Goal: Task Accomplishment & Management: Use online tool/utility

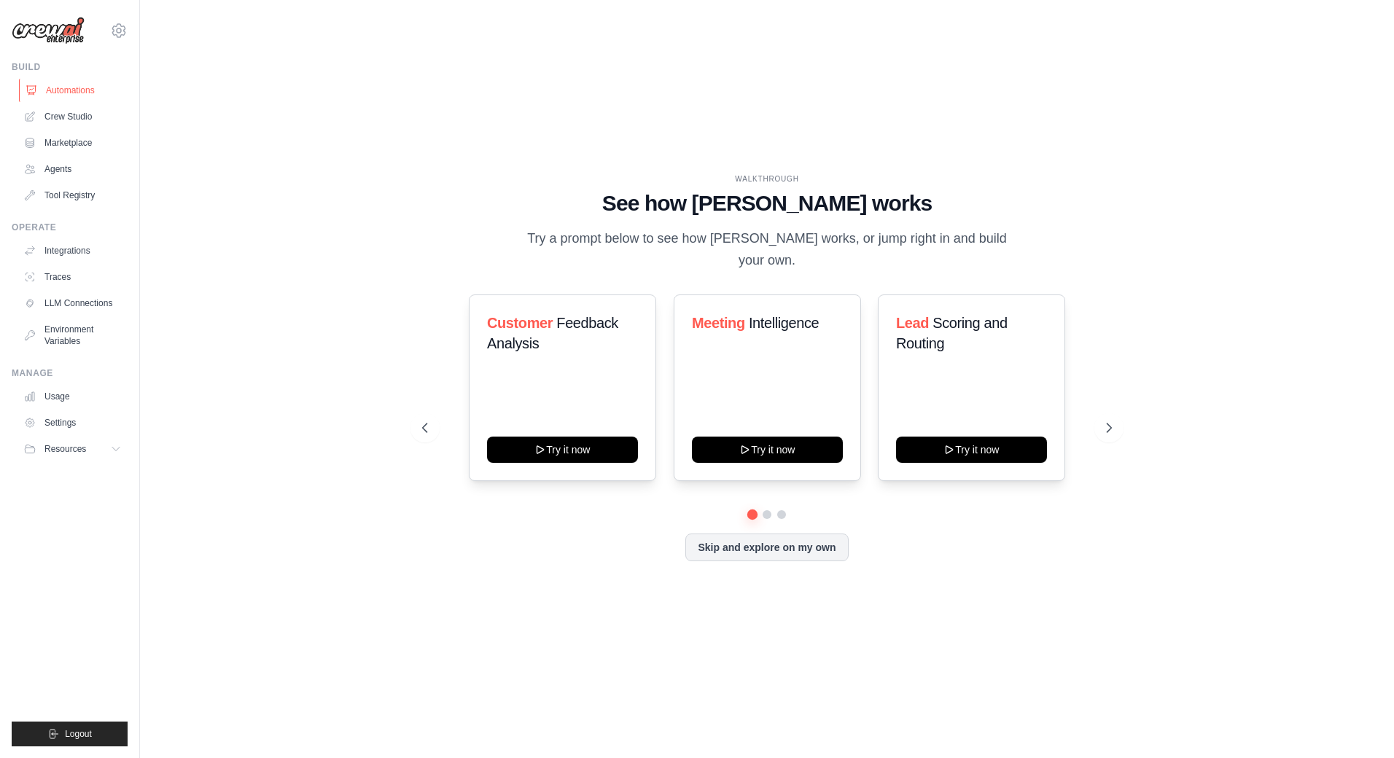
click at [79, 88] on link "Automations" at bounding box center [74, 90] width 110 height 23
click at [770, 509] on button at bounding box center [767, 515] width 12 height 12
click at [1102, 414] on button at bounding box center [1109, 427] width 29 height 29
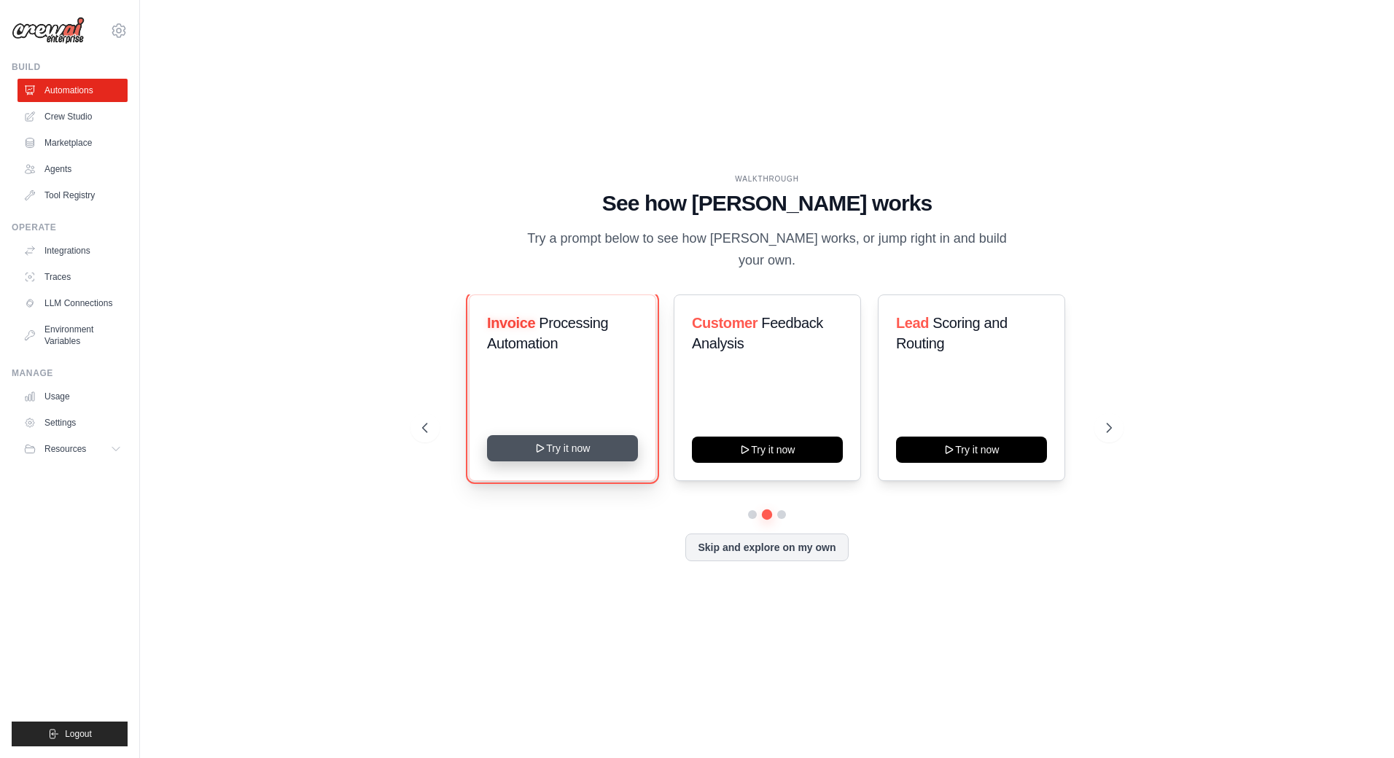
click at [594, 442] on button "Try it now" at bounding box center [562, 448] width 151 height 26
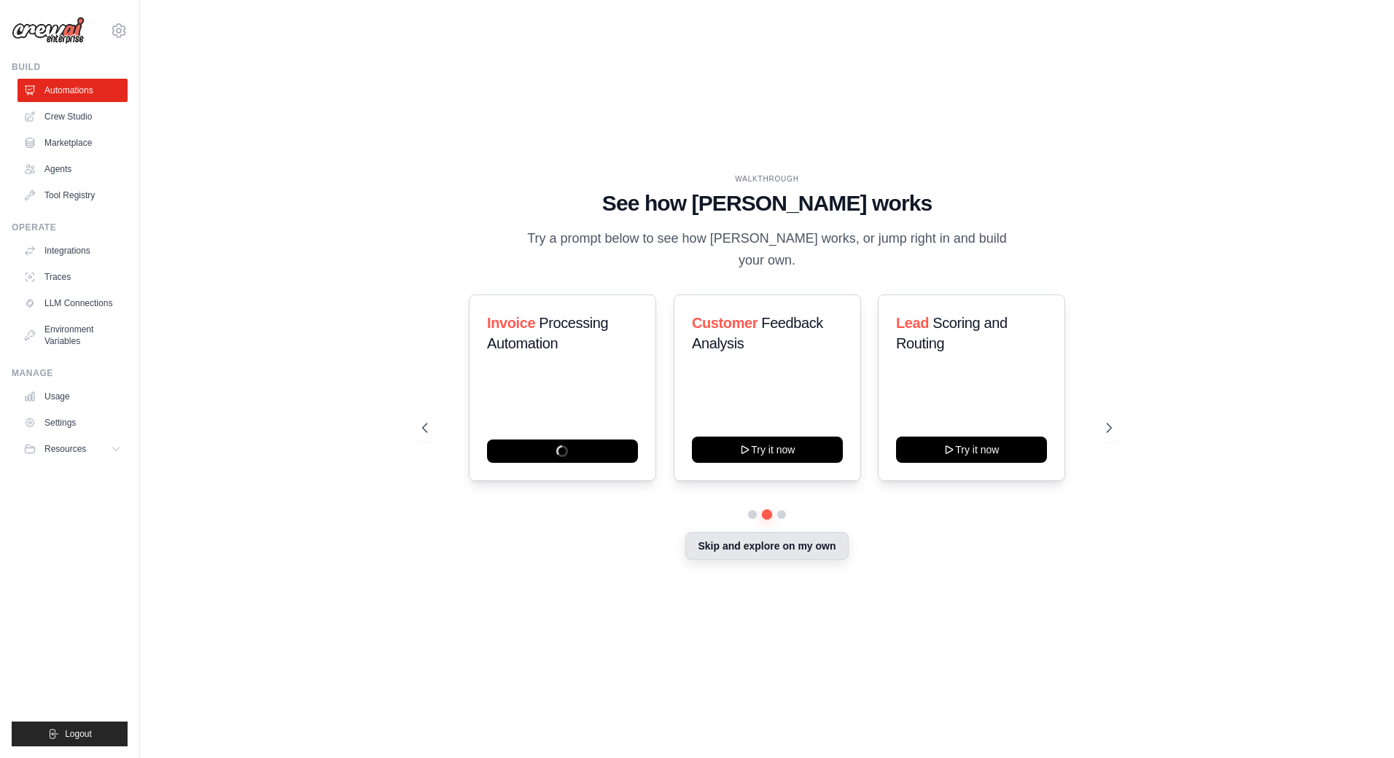
click at [825, 532] on button "Skip and explore on my own" at bounding box center [766, 546] width 163 height 28
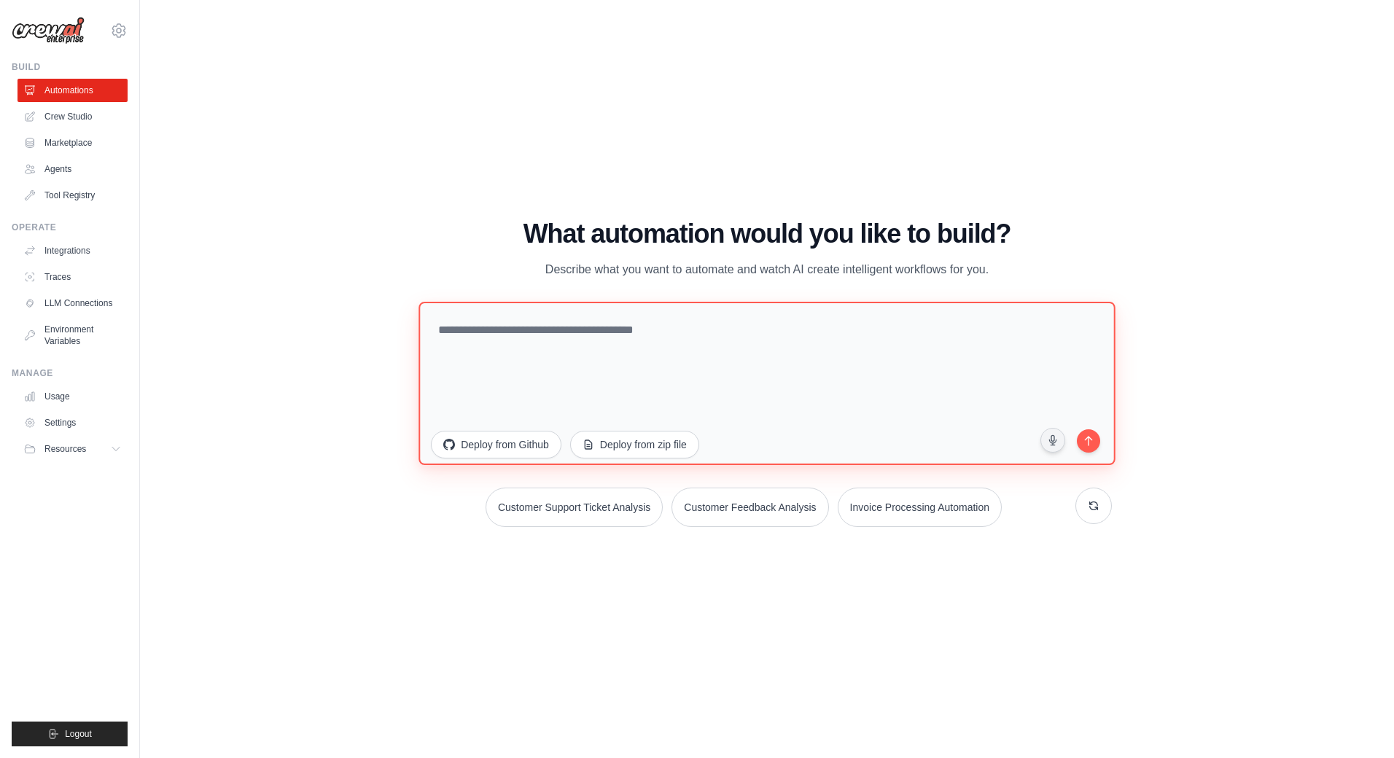
drag, startPoint x: 1062, startPoint y: 368, endPoint x: 356, endPoint y: 311, distance: 708.2
click at [356, 311] on div "WALKTHROUGH See how CrewAI works Try a prompt below to see how CrewAI works, or…" at bounding box center [767, 379] width 1208 height 729
type textarea "**********"
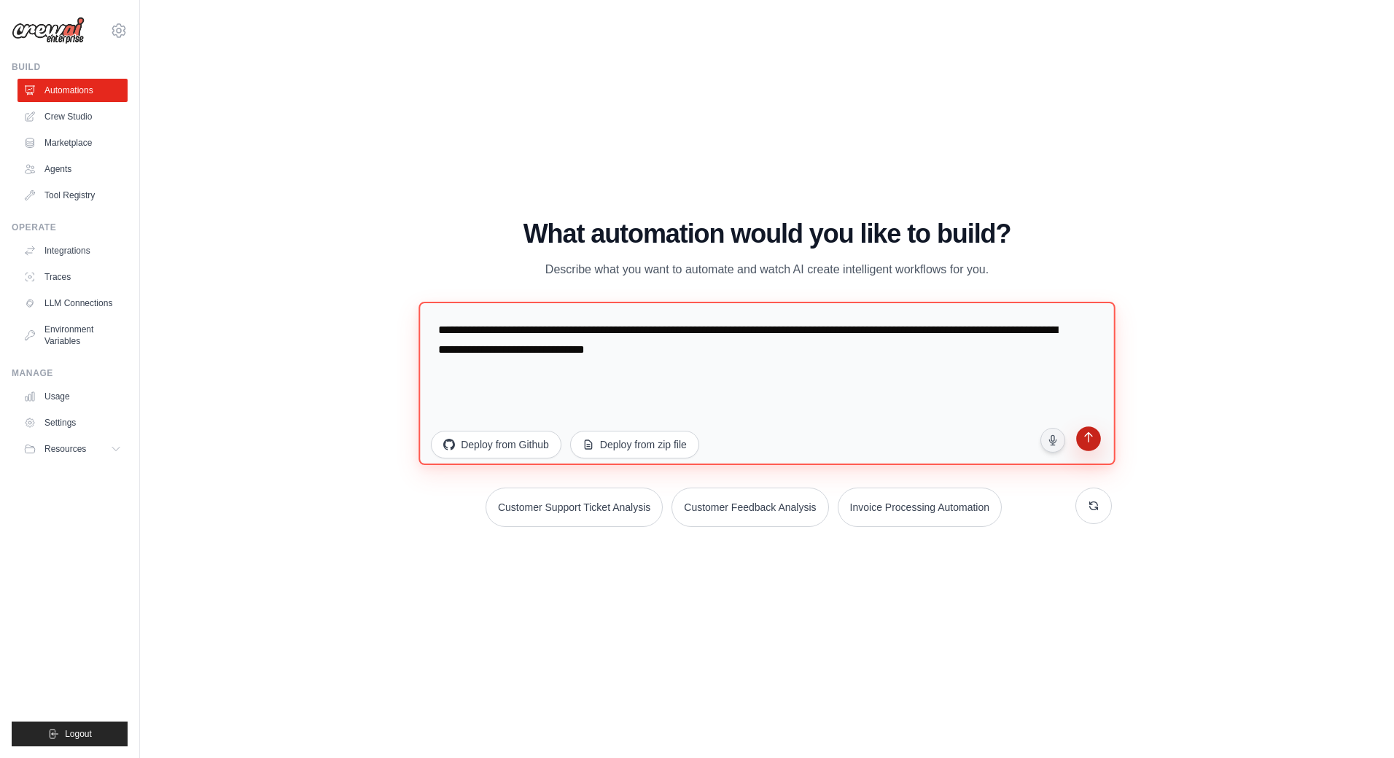
type textarea "**********"
click at [1093, 431] on button "submit" at bounding box center [1088, 441] width 31 height 31
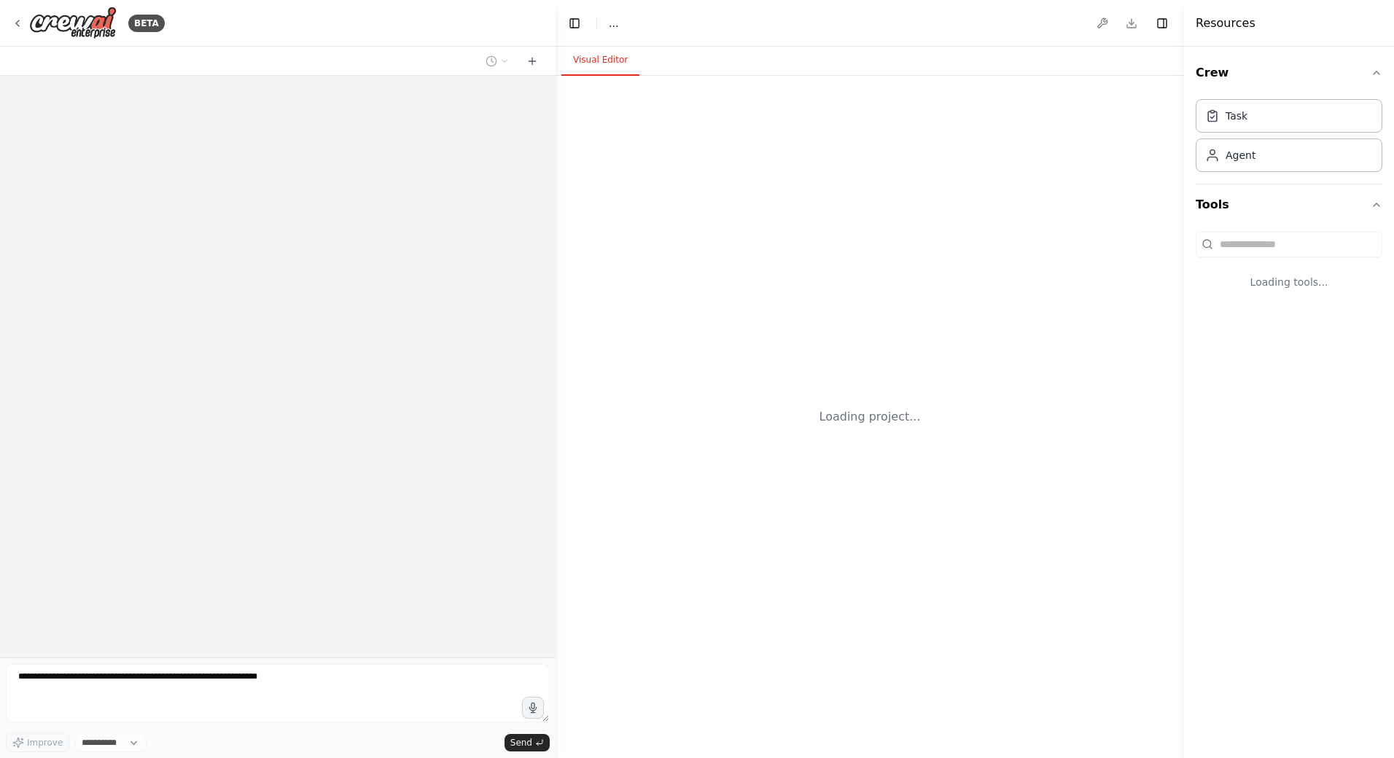
select select "****"
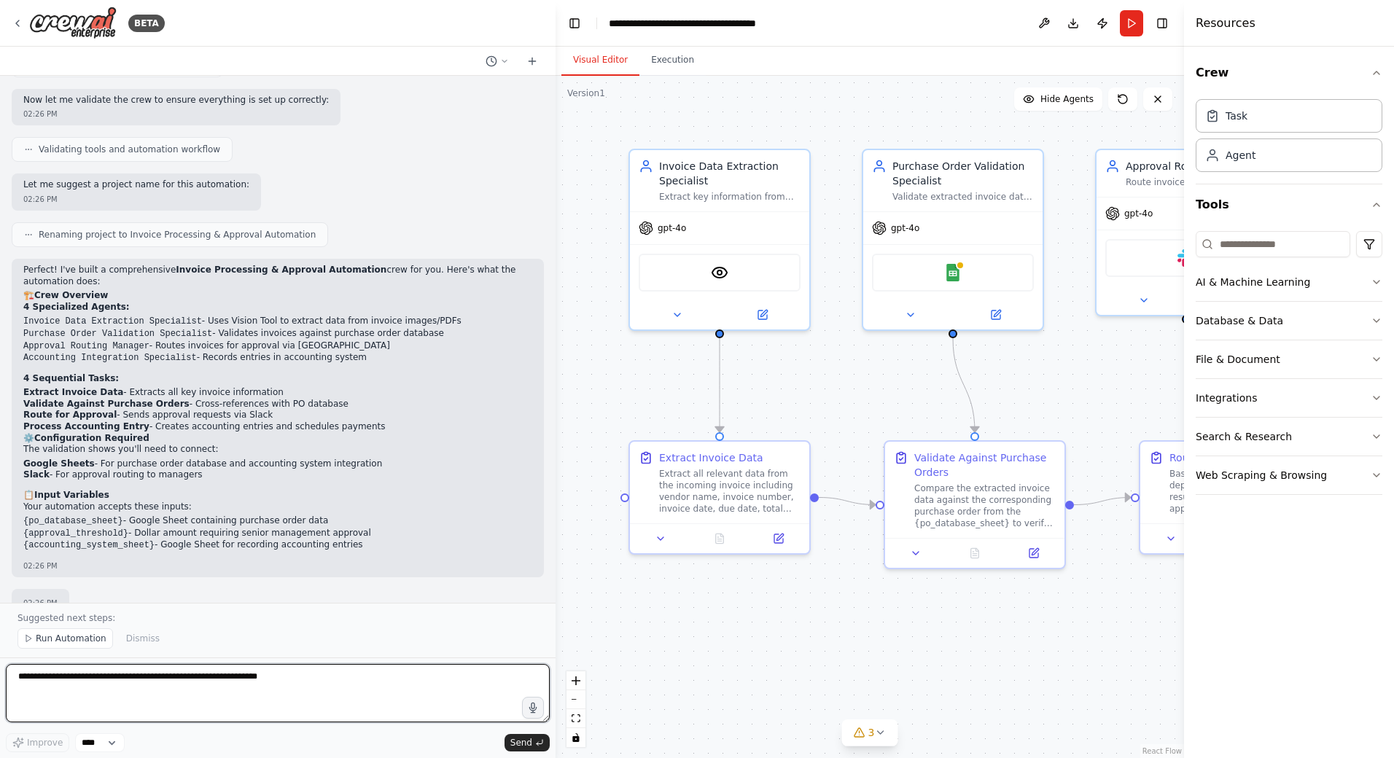
scroll to position [826, 0]
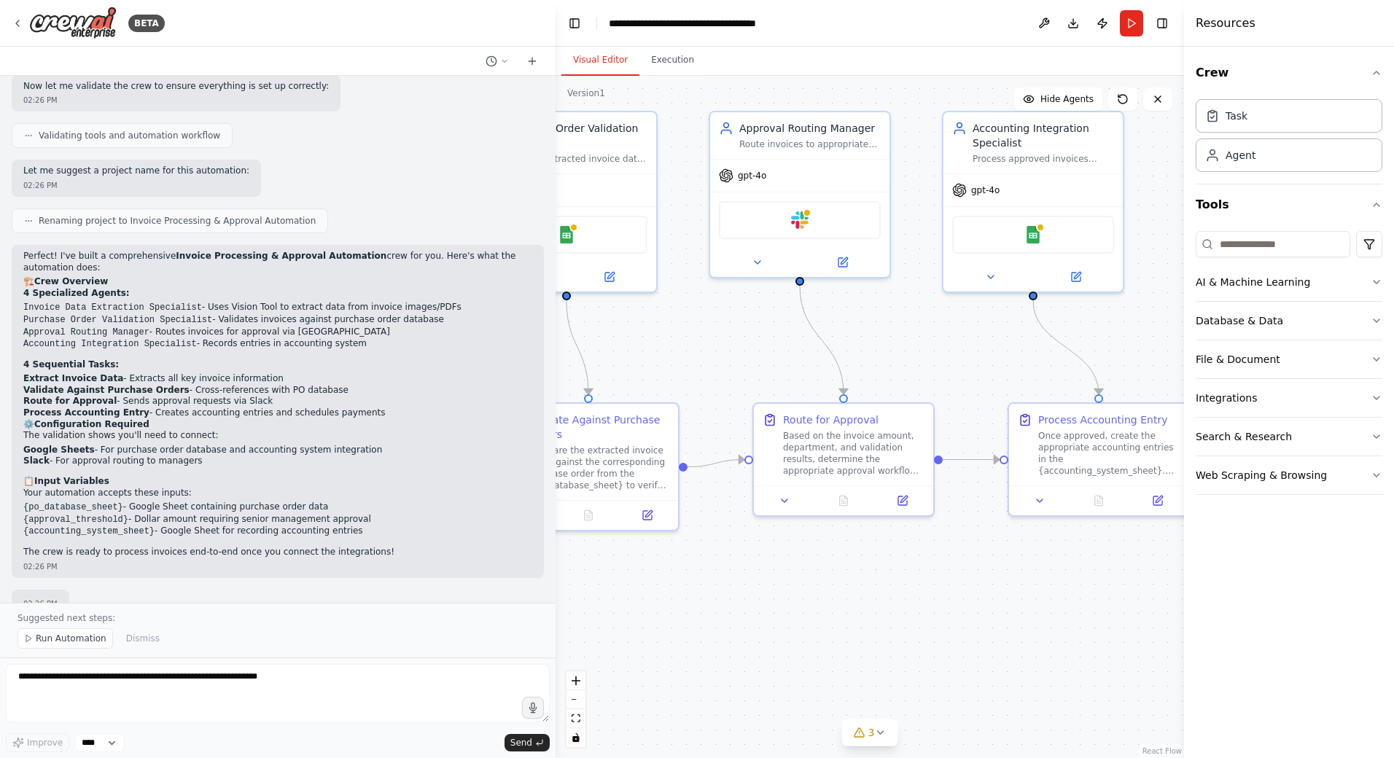
drag, startPoint x: 1019, startPoint y: 607, endPoint x: 593, endPoint y: 573, distance: 427.2
click at [594, 573] on div ".deletable-edge-delete-btn { width: 20px; height: 20px; border: 0px solid #ffff…" at bounding box center [870, 417] width 629 height 683
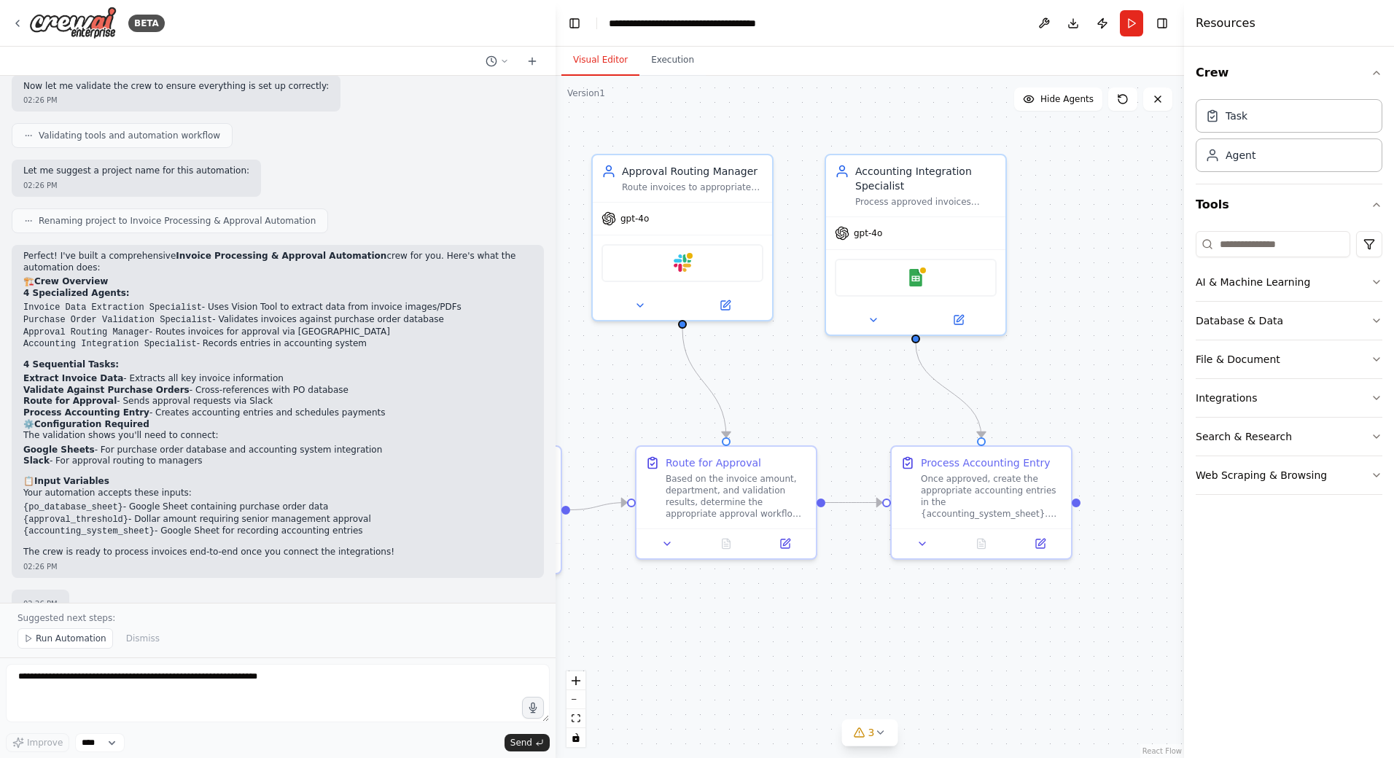
drag, startPoint x: 945, startPoint y: 608, endPoint x: 874, endPoint y: 645, distance: 79.6
click at [874, 645] on div ".deletable-edge-delete-btn { width: 20px; height: 20px; border: 0px solid #ffff…" at bounding box center [870, 417] width 629 height 683
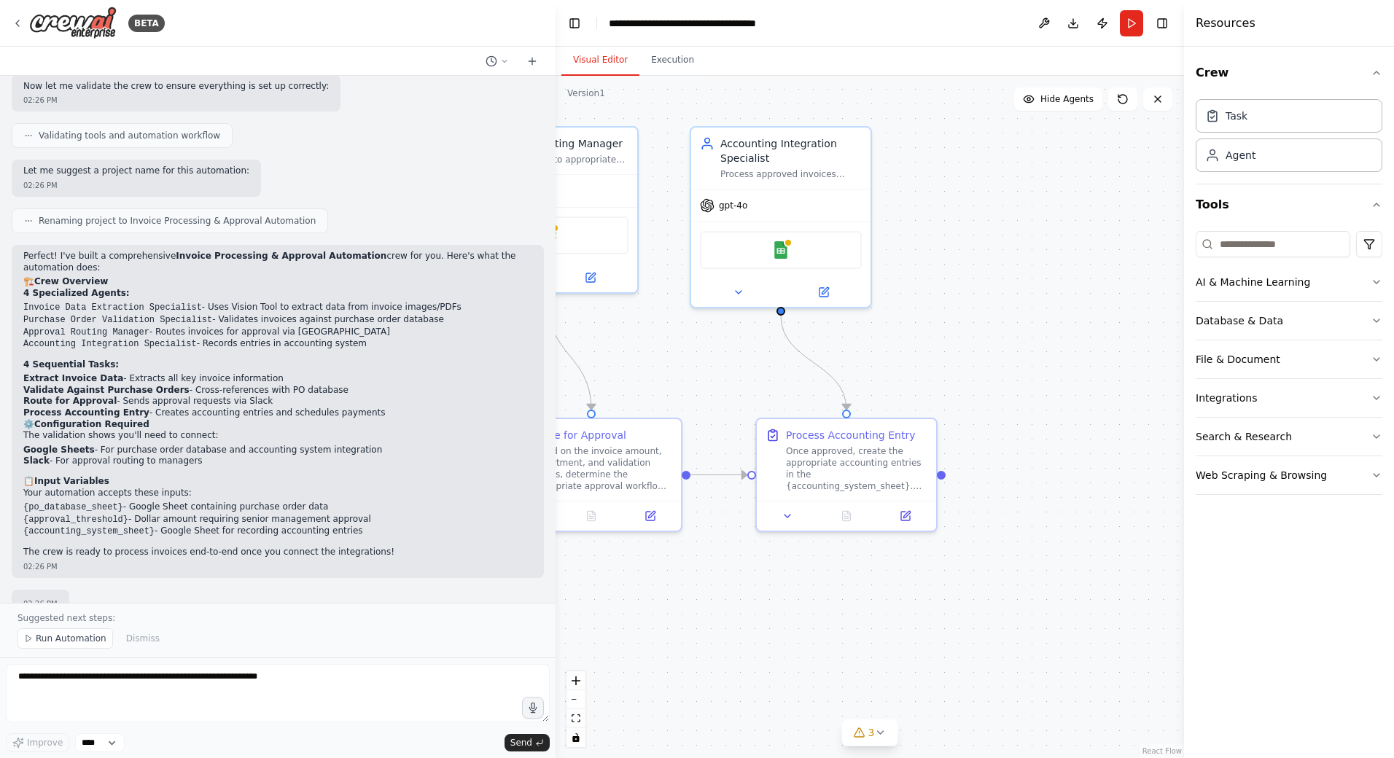
drag, startPoint x: 1039, startPoint y: 610, endPoint x: 904, endPoint y: 582, distance: 137.7
click at [904, 582] on div ".deletable-edge-delete-btn { width: 20px; height: 20px; border: 0px solid #ffff…" at bounding box center [870, 417] width 629 height 683
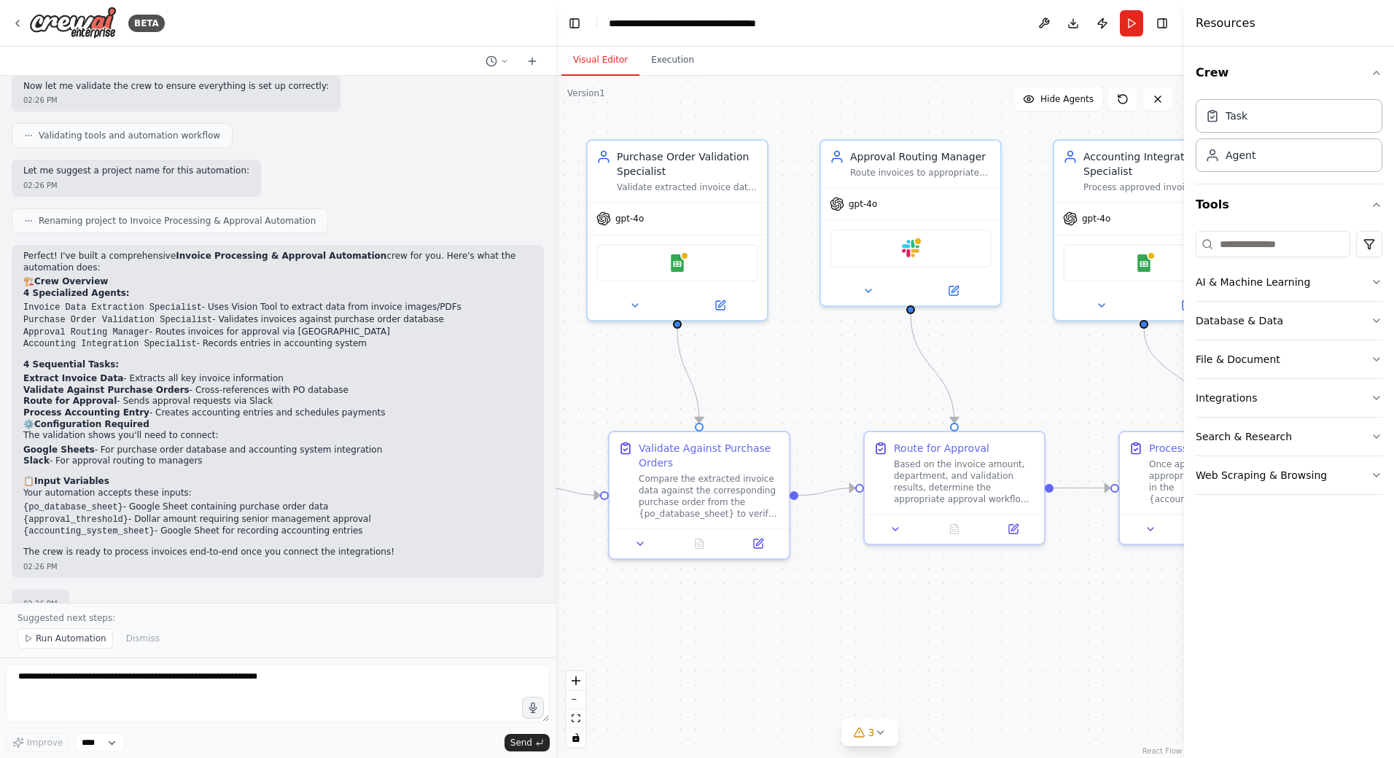
drag, startPoint x: 710, startPoint y: 369, endPoint x: 1073, endPoint y: 382, distance: 363.4
click at [1073, 382] on div ".deletable-edge-delete-btn { width: 20px; height: 20px; border: 0px solid #ffff…" at bounding box center [870, 417] width 629 height 683
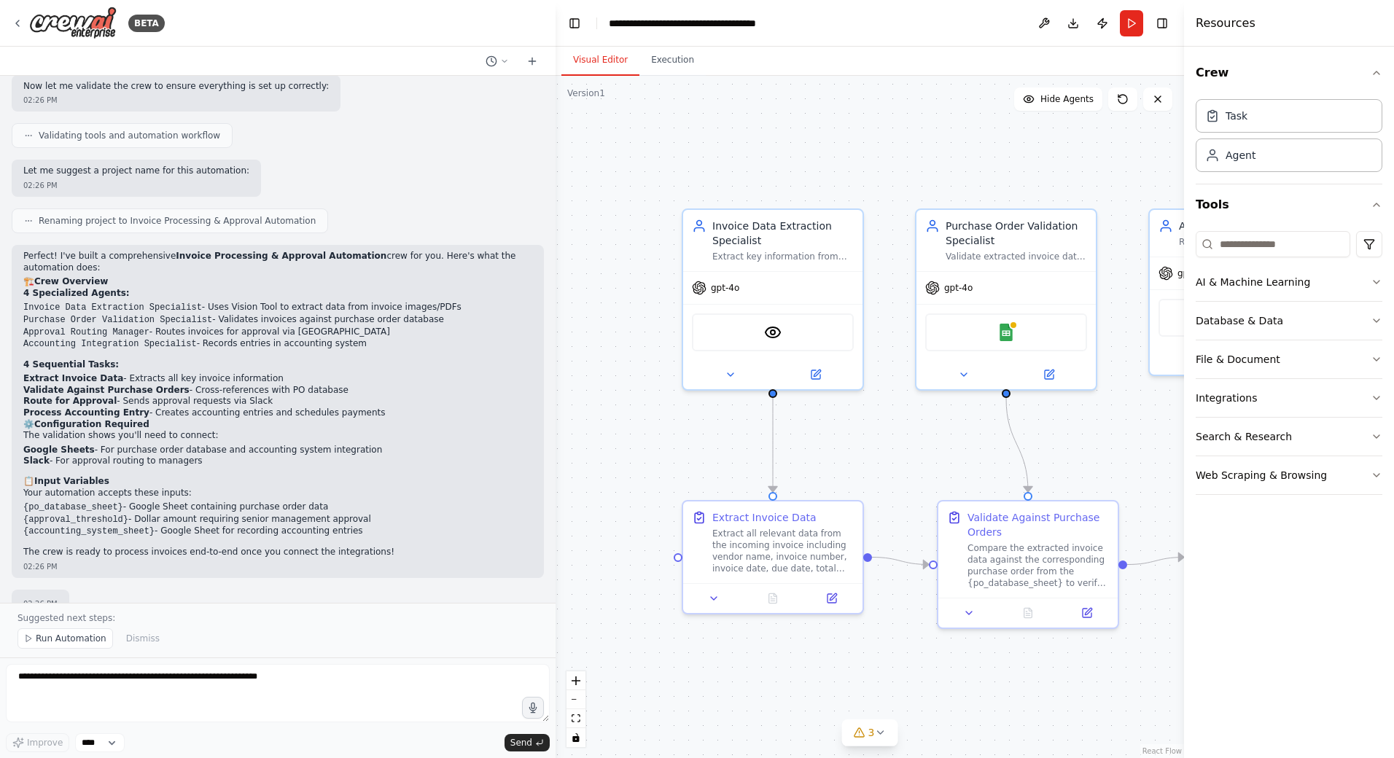
drag, startPoint x: 796, startPoint y: 372, endPoint x: 1125, endPoint y: 441, distance: 336.1
click at [1125, 441] on div ".deletable-edge-delete-btn { width: 20px; height: 20px; border: 0px solid #ffff…" at bounding box center [870, 417] width 629 height 683
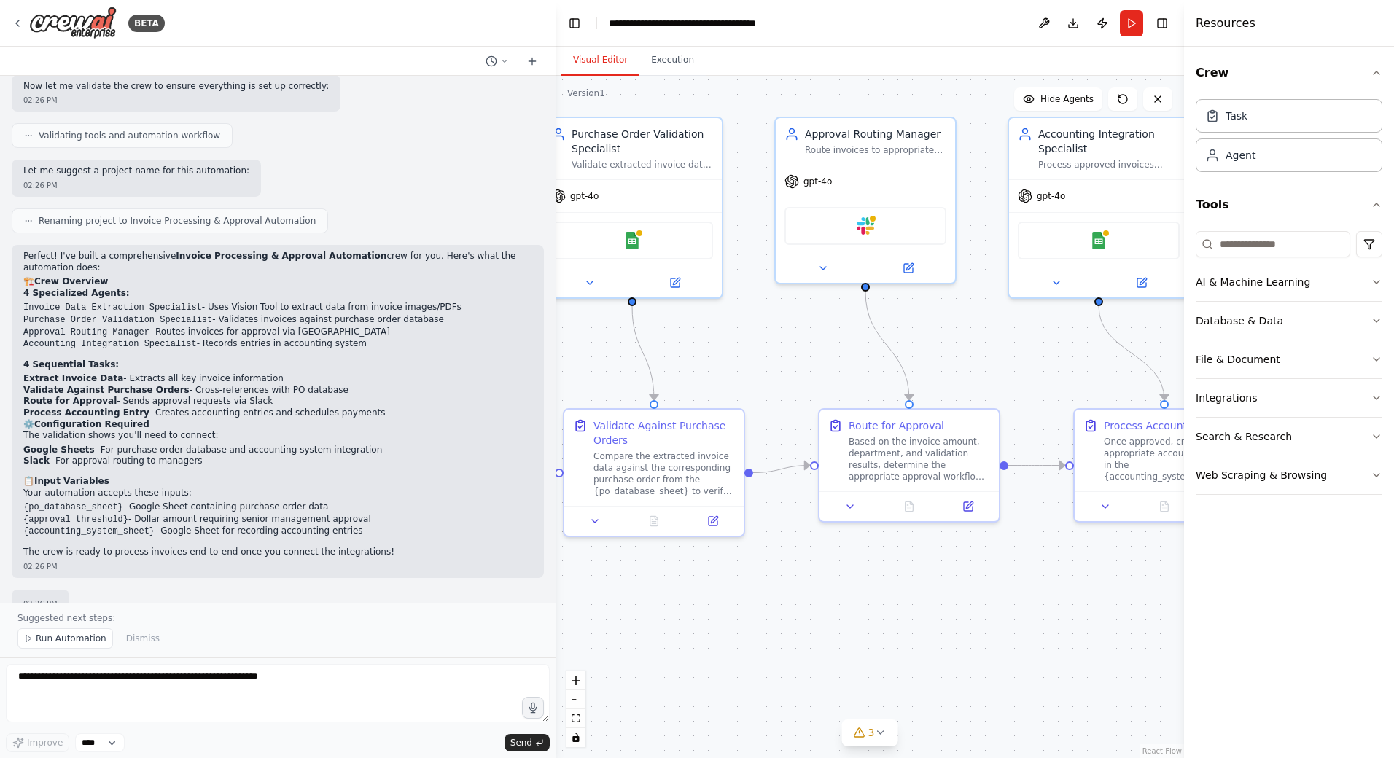
drag, startPoint x: 922, startPoint y: 462, endPoint x: 540, endPoint y: 368, distance: 394.4
click at [538, 367] on div "BETA Build a crew that extracts data from incoming invoices, validates informat…" at bounding box center [697, 379] width 1394 height 758
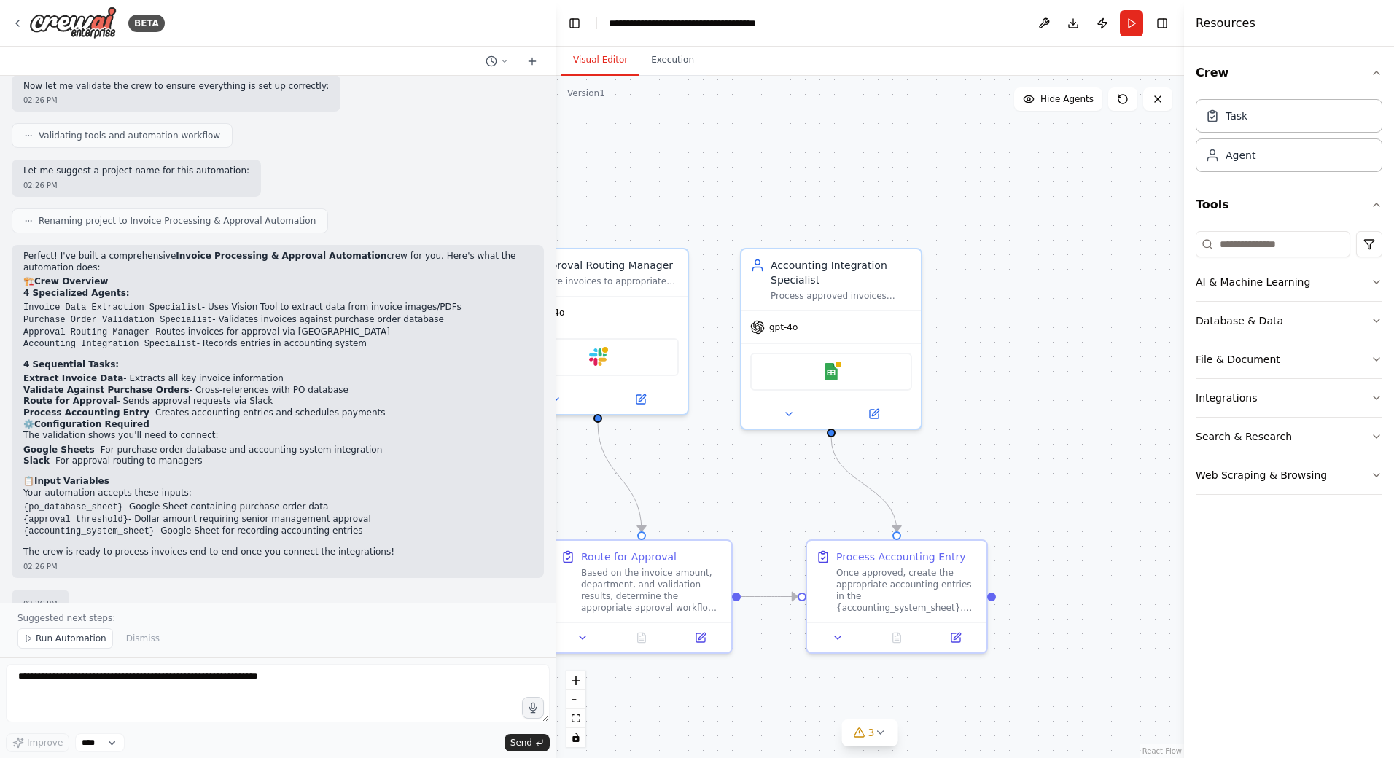
drag, startPoint x: 987, startPoint y: 351, endPoint x: 729, endPoint y: 486, distance: 290.6
click at [729, 486] on div ".deletable-edge-delete-btn { width: 20px; height: 20px; border: 0px solid #ffff…" at bounding box center [870, 417] width 629 height 683
click at [65, 637] on span "Run Automation" at bounding box center [71, 639] width 71 height 12
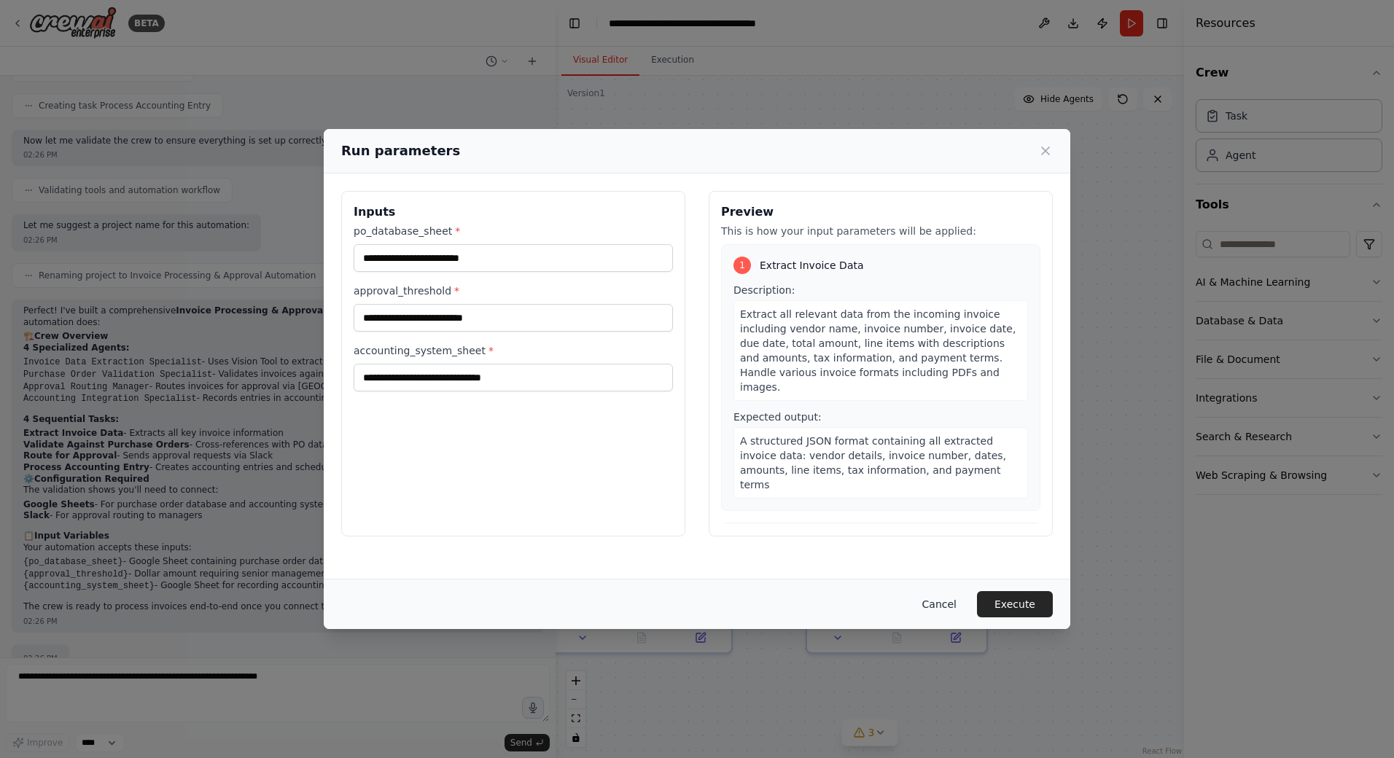
click at [941, 602] on button "Cancel" at bounding box center [940, 604] width 58 height 26
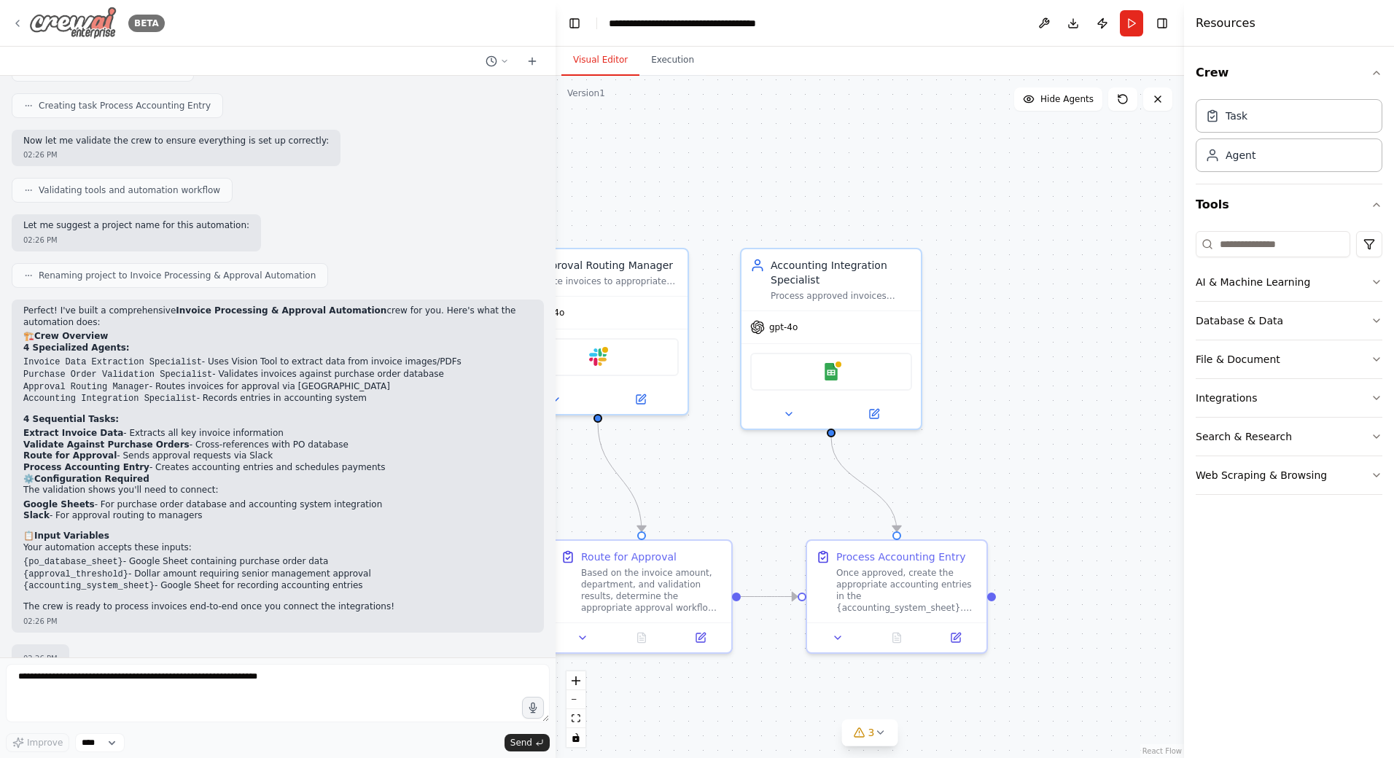
click at [22, 18] on icon at bounding box center [18, 24] width 12 height 12
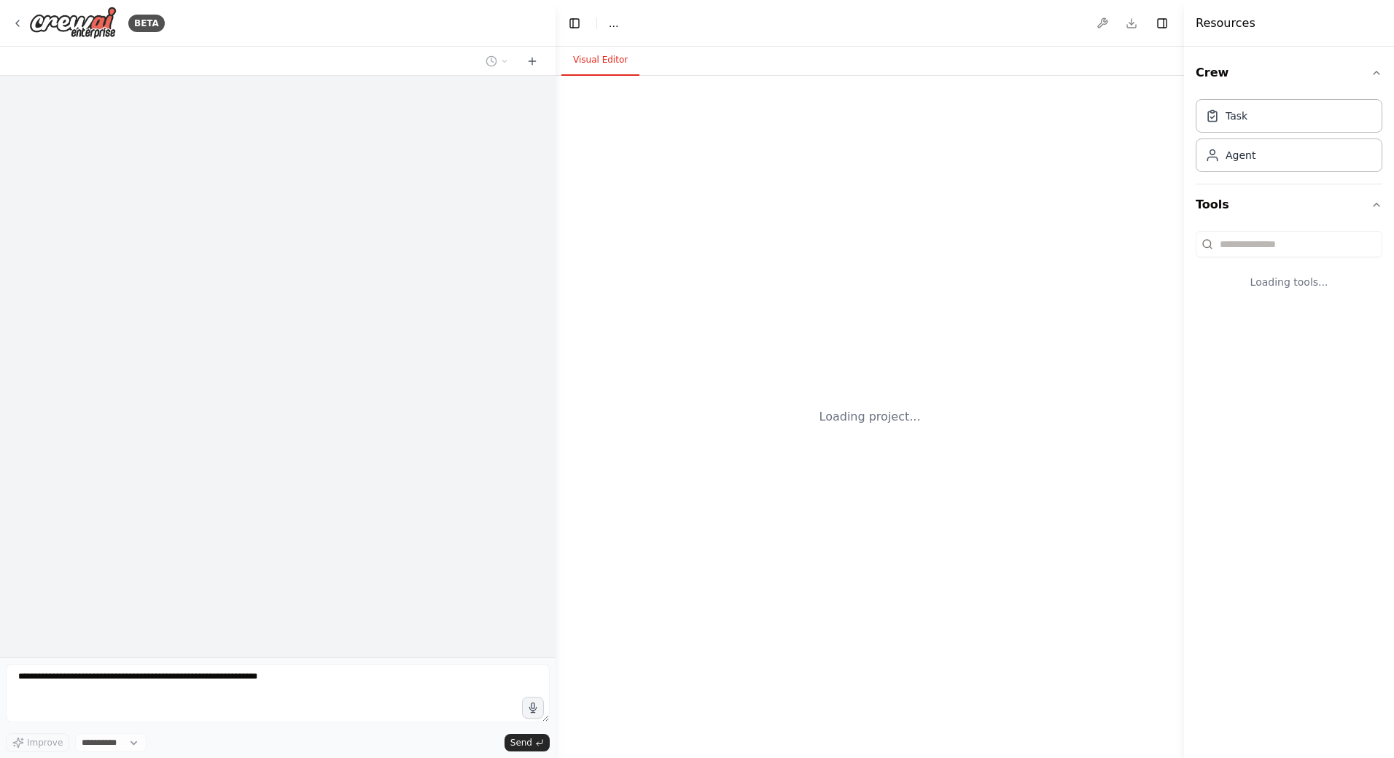
select select "****"
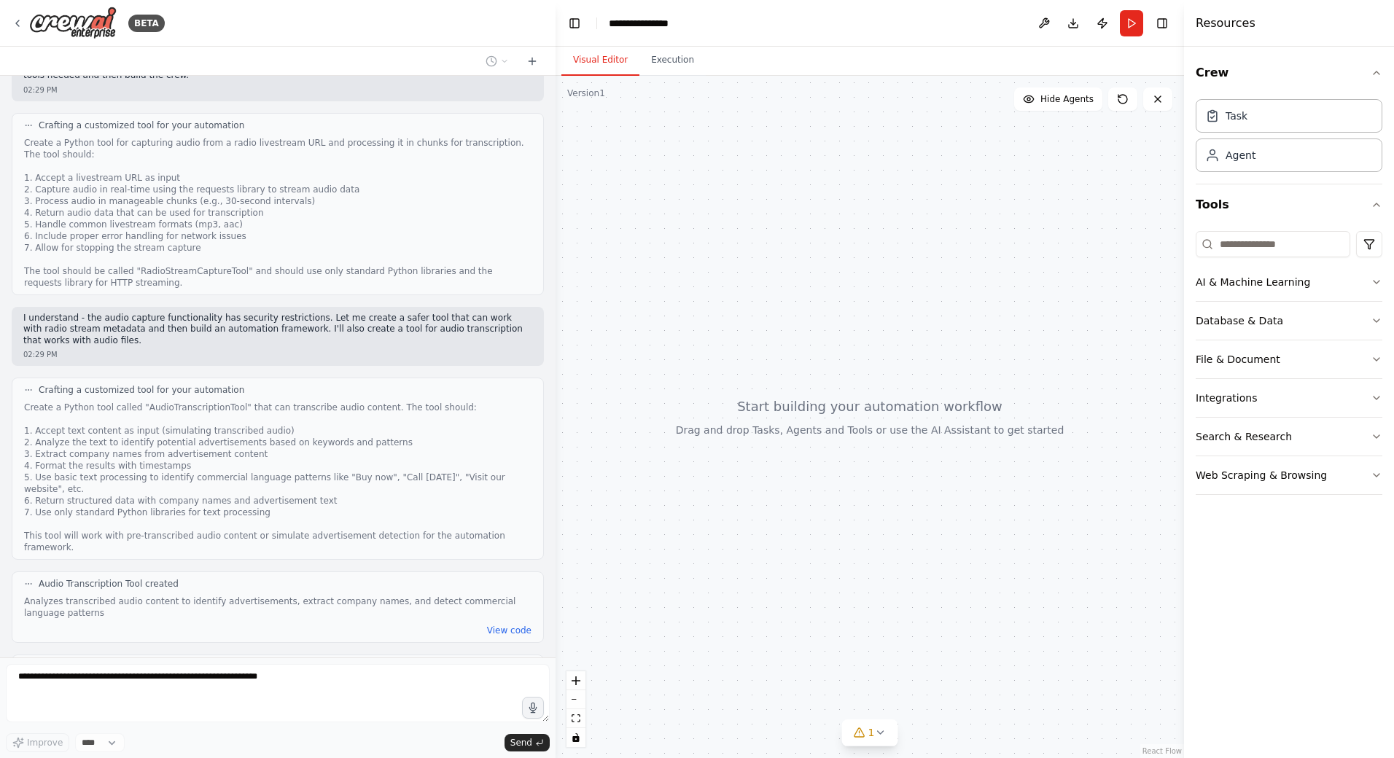
scroll to position [680, 0]
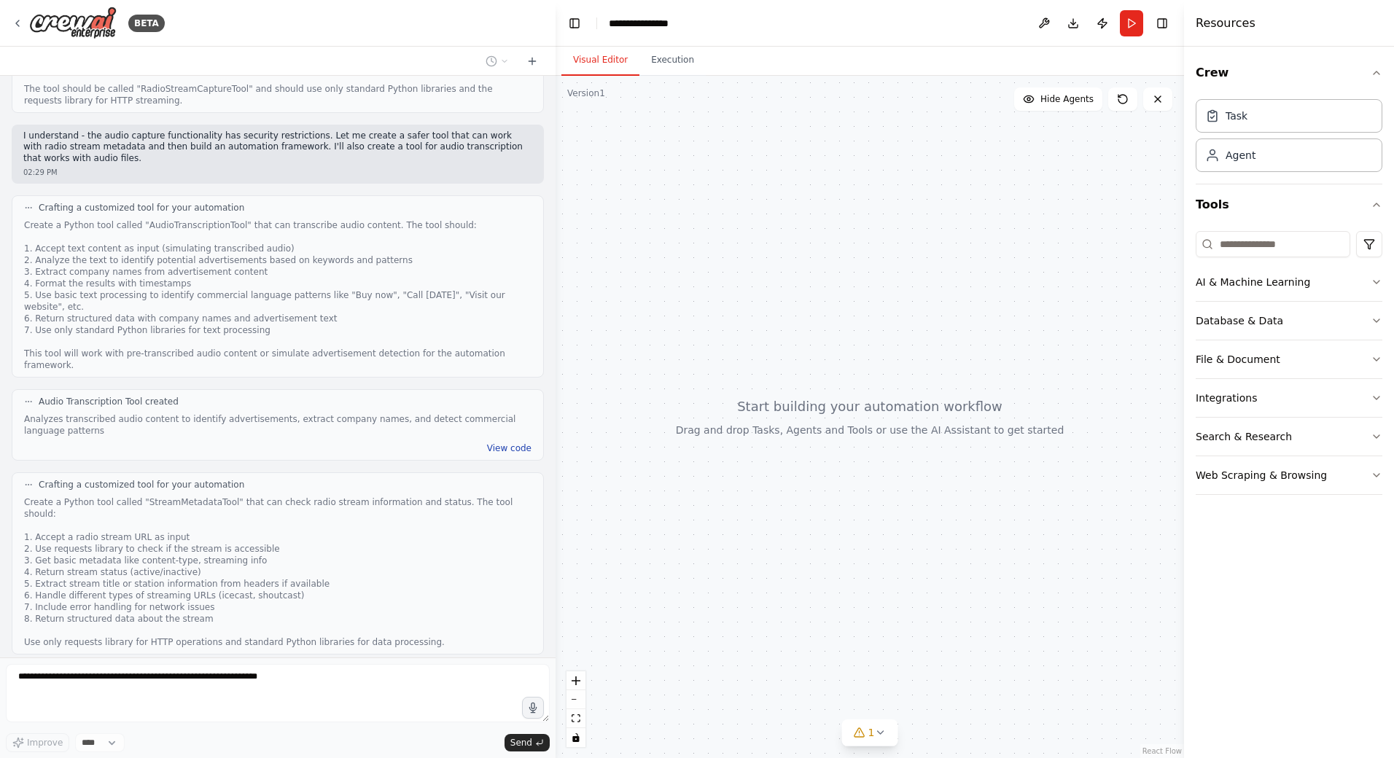
click at [500, 443] on button "View code" at bounding box center [509, 449] width 44 height 12
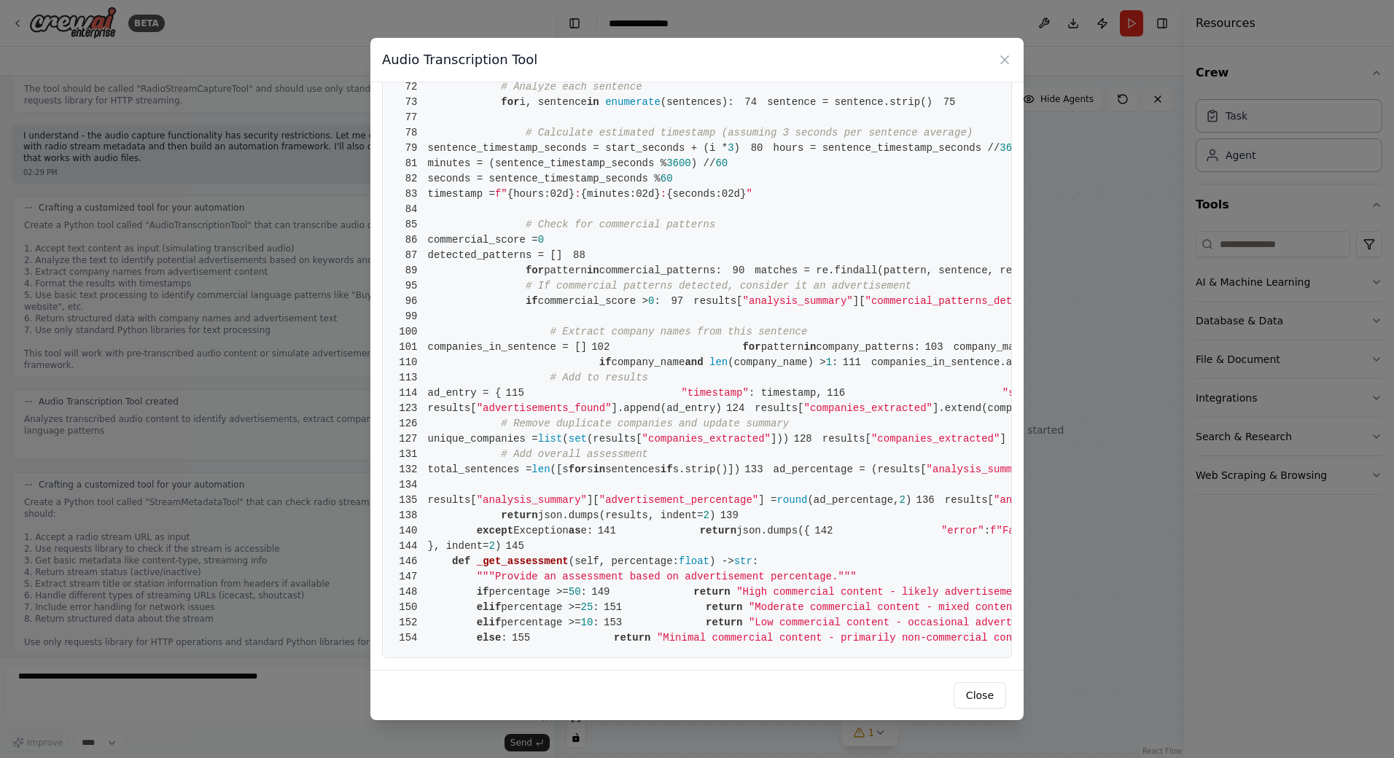
scroll to position [1845, 0]
click at [1003, 60] on icon at bounding box center [1005, 60] width 15 height 15
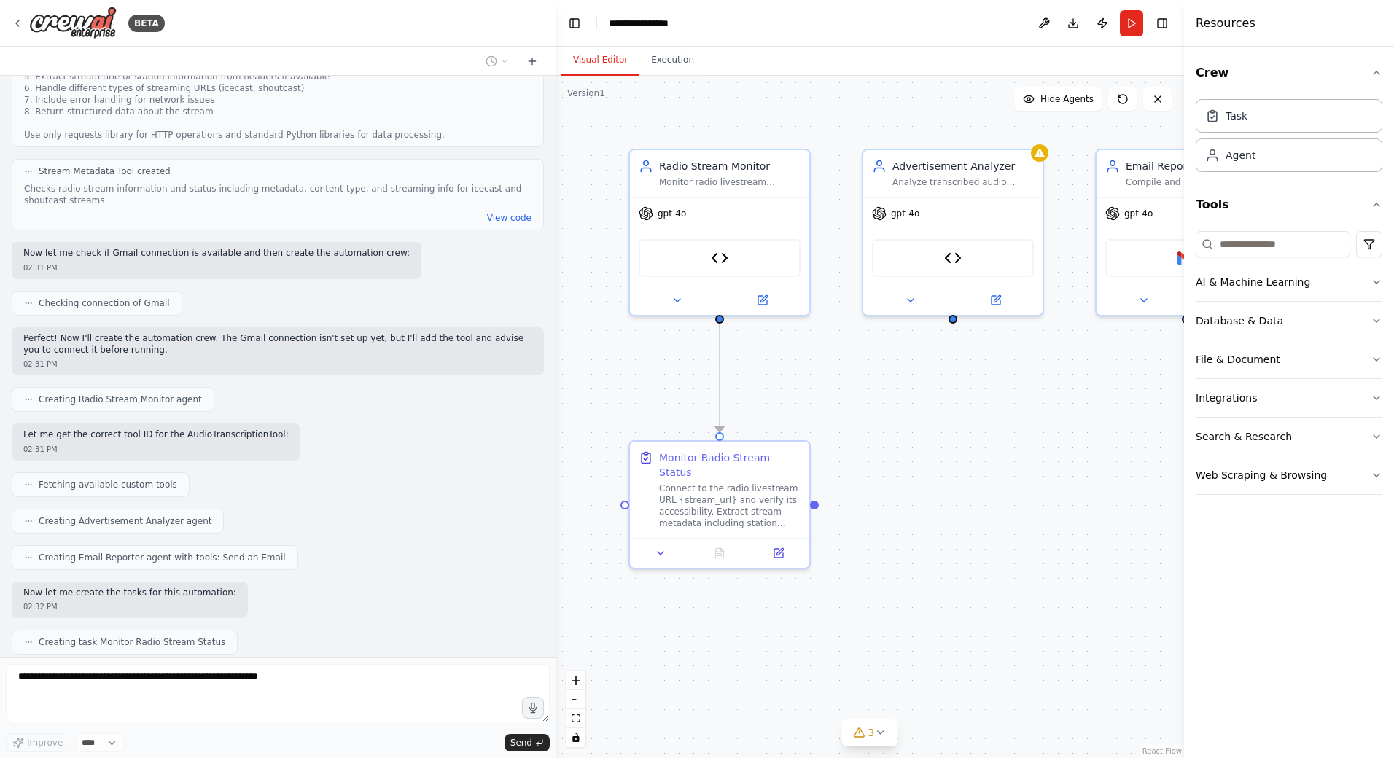
scroll to position [1224, 0]
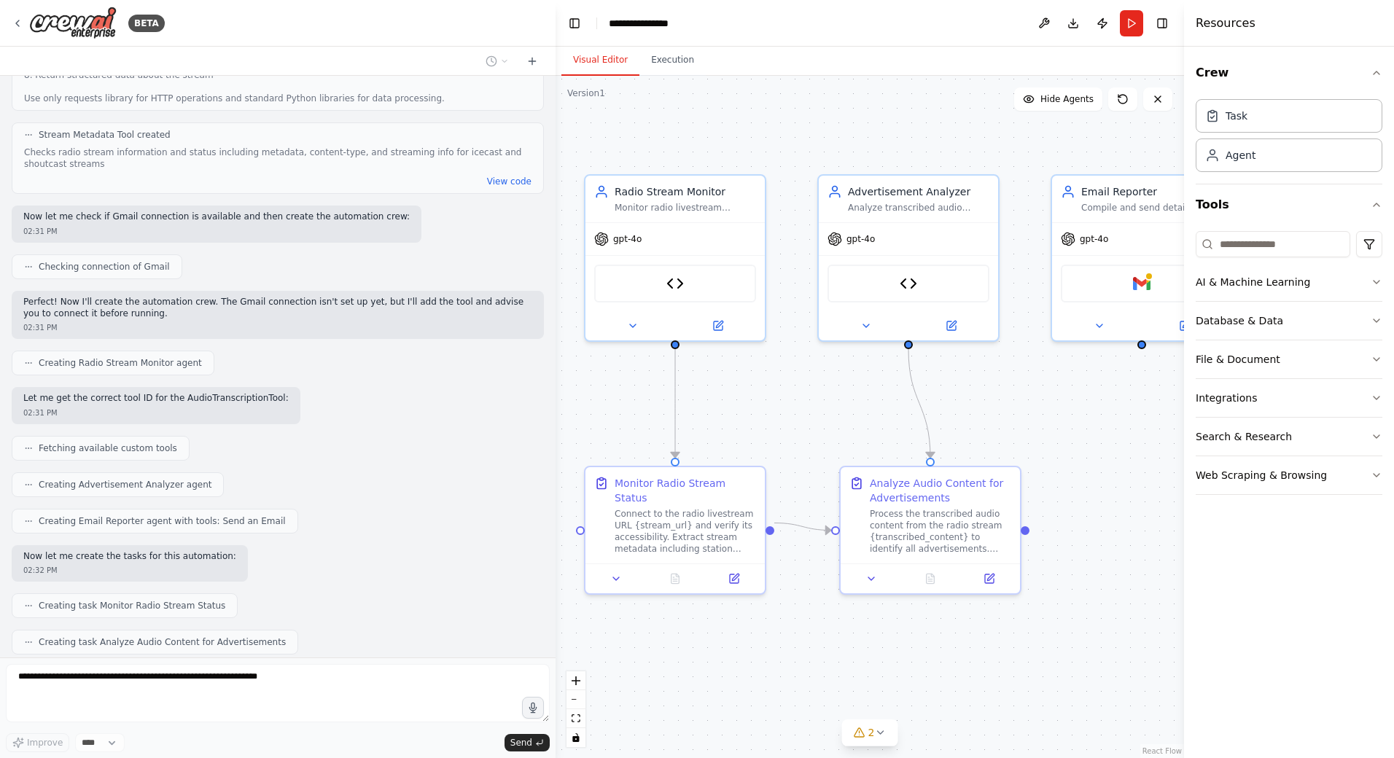
drag, startPoint x: 974, startPoint y: 658, endPoint x: 933, endPoint y: 683, distance: 48.2
click at [933, 683] on div ".deletable-edge-delete-btn { width: 20px; height: 20px; border: 0px solid #ffff…" at bounding box center [870, 417] width 629 height 683
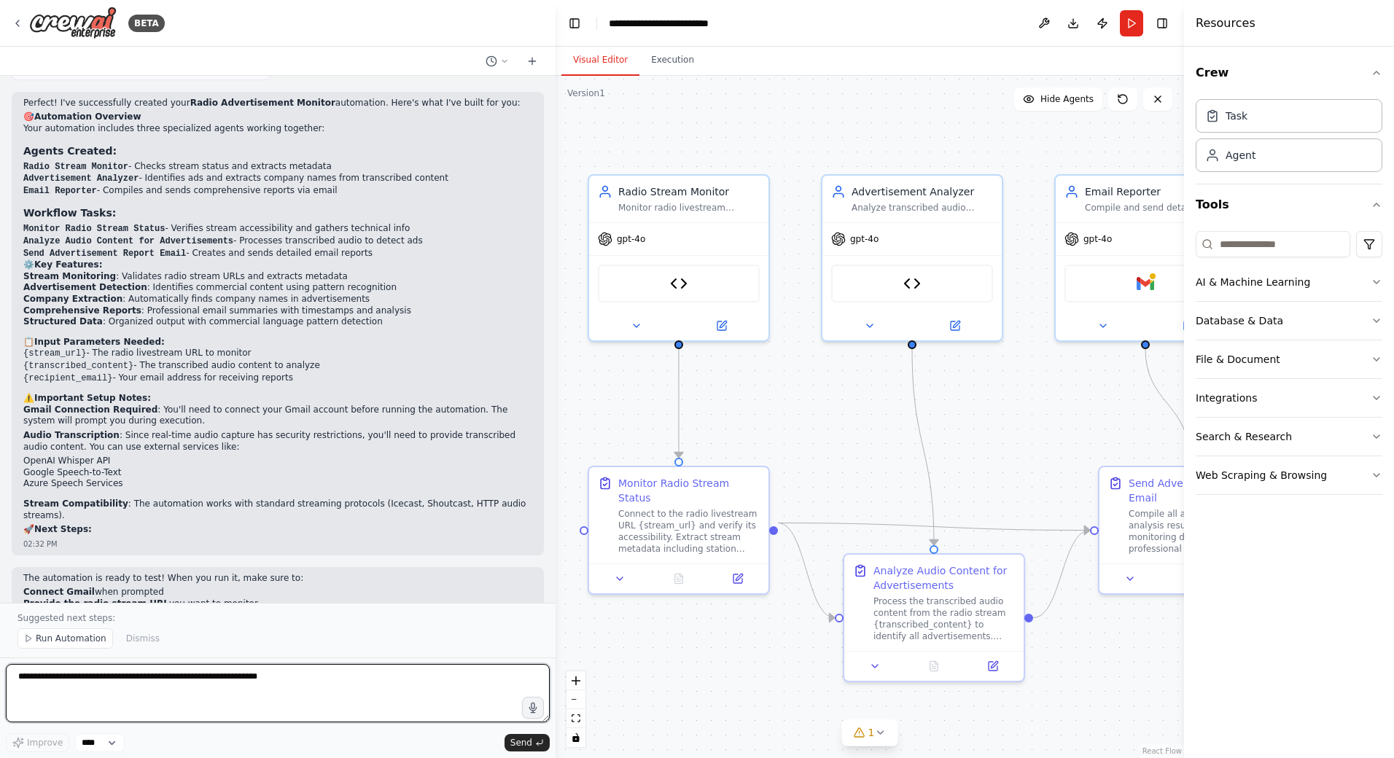
scroll to position [1982, 0]
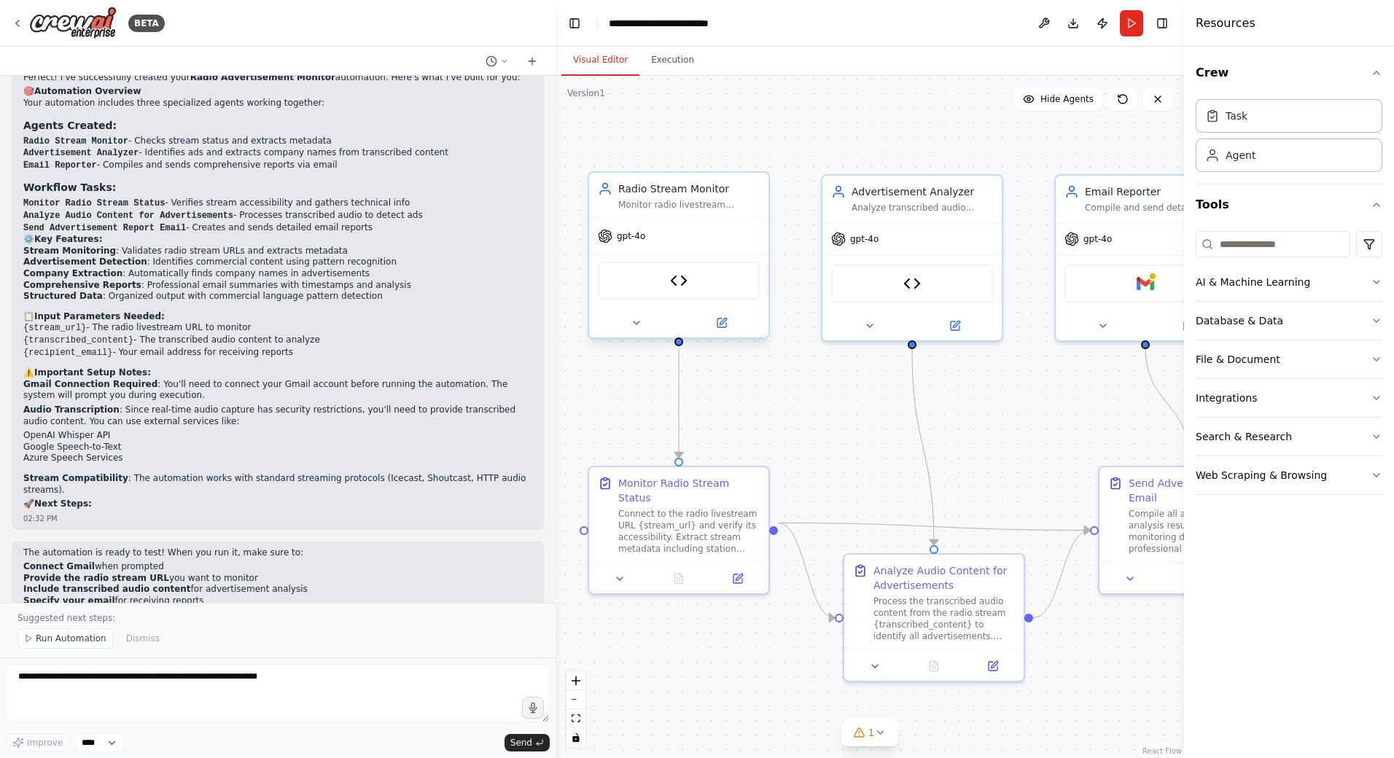
click at [718, 287] on div "Stream Metadata Tool" at bounding box center [679, 281] width 162 height 38
click at [741, 572] on icon at bounding box center [738, 576] width 9 height 9
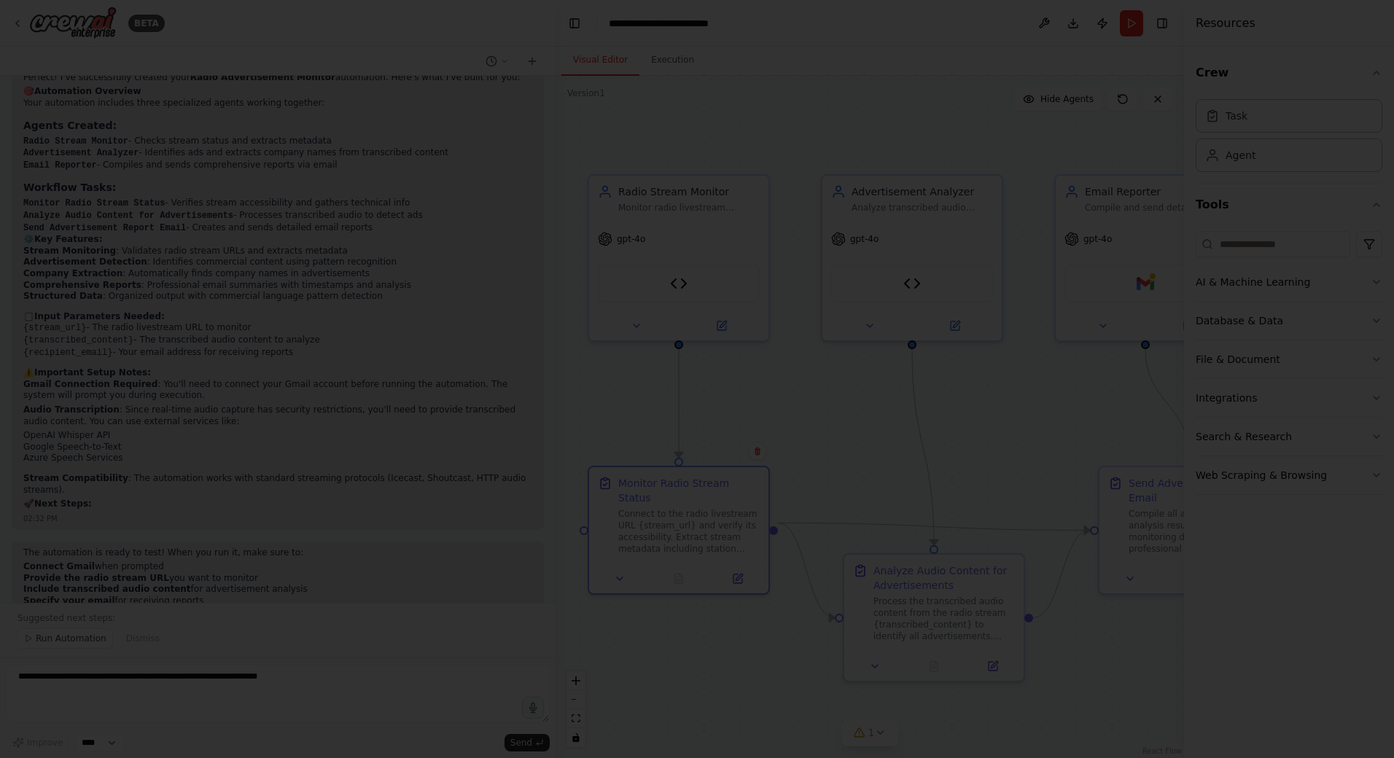
click at [628, 378] on div at bounding box center [697, 379] width 1394 height 758
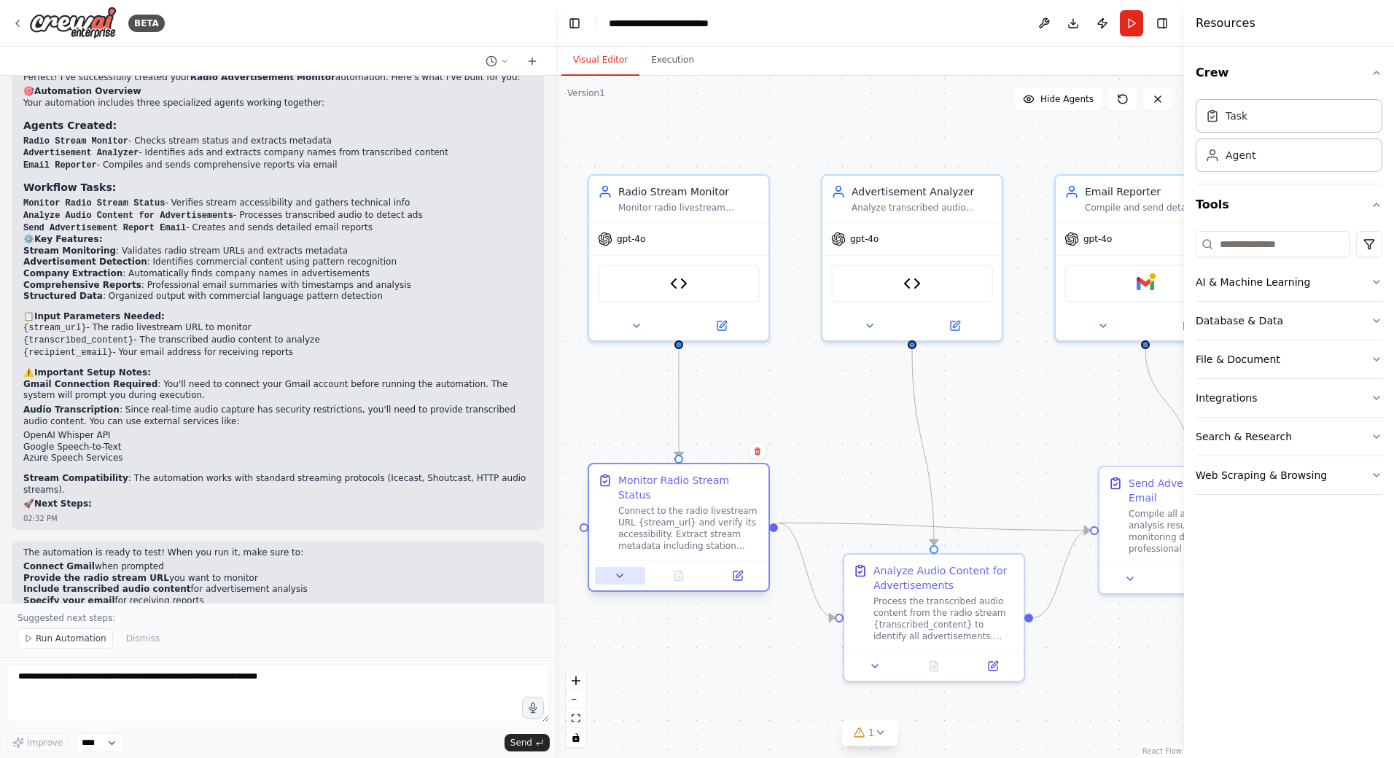
click at [619, 570] on icon at bounding box center [620, 576] width 12 height 12
click at [623, 570] on icon at bounding box center [620, 576] width 12 height 12
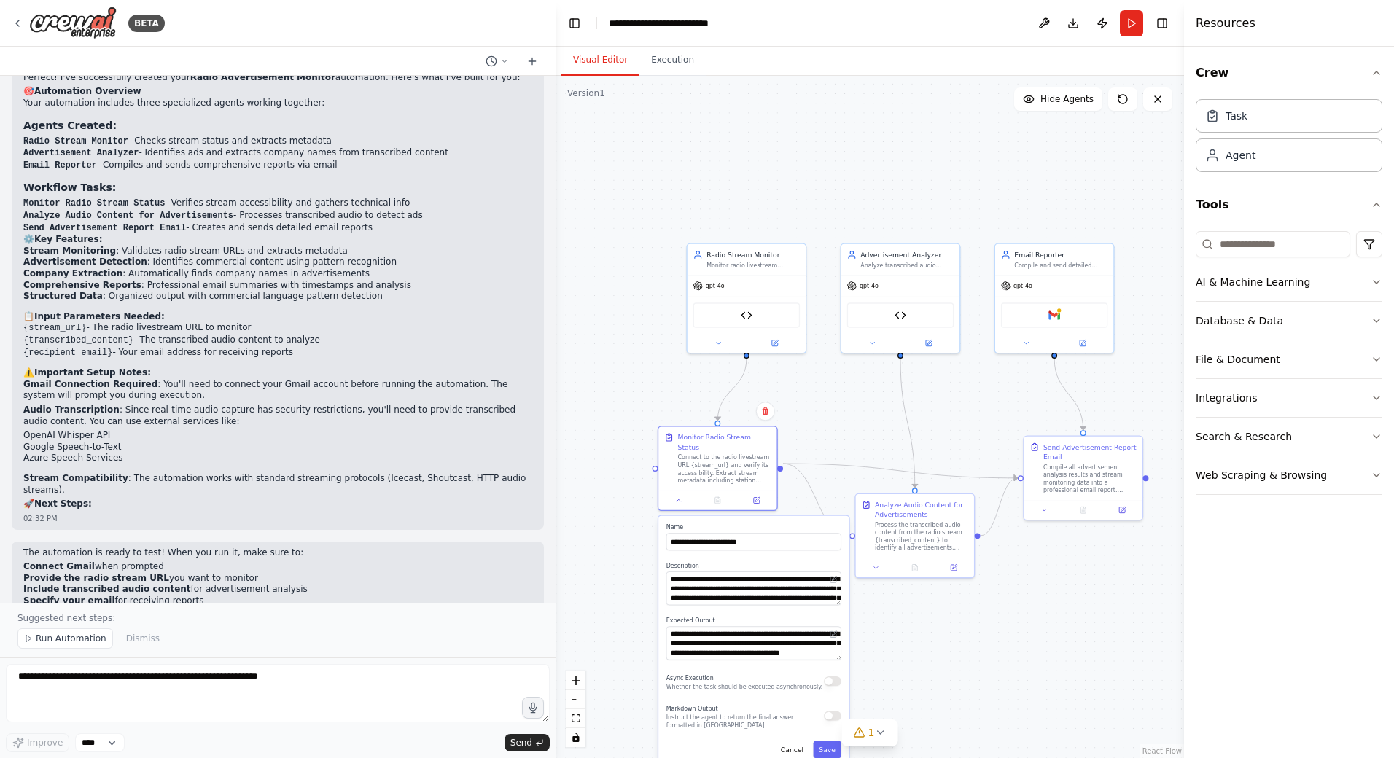
drag, startPoint x: 727, startPoint y: 562, endPoint x: 696, endPoint y: 543, distance: 36.4
click at [696, 543] on div "**********" at bounding box center [753, 641] width 190 height 250
click at [684, 493] on button at bounding box center [678, 499] width 33 height 12
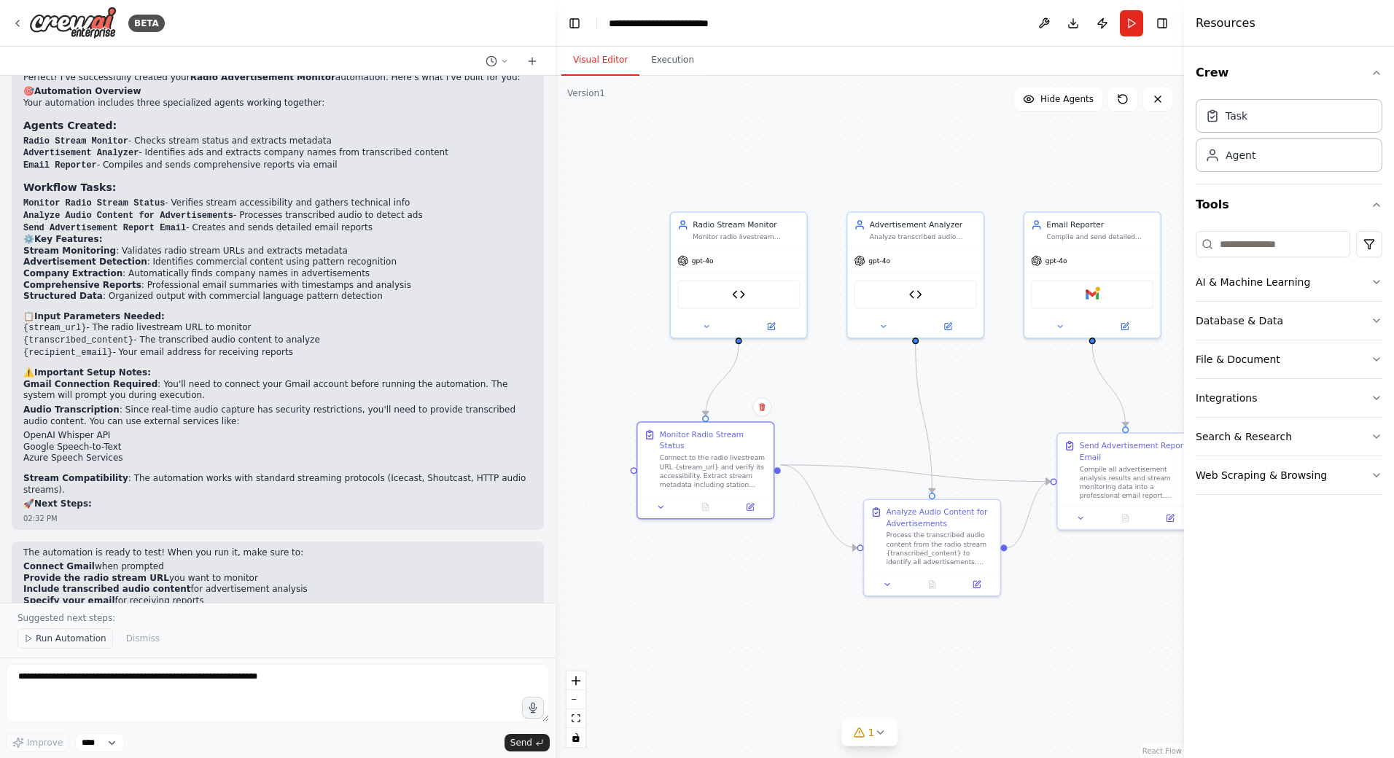
click at [37, 644] on span "Run Automation" at bounding box center [71, 639] width 71 height 12
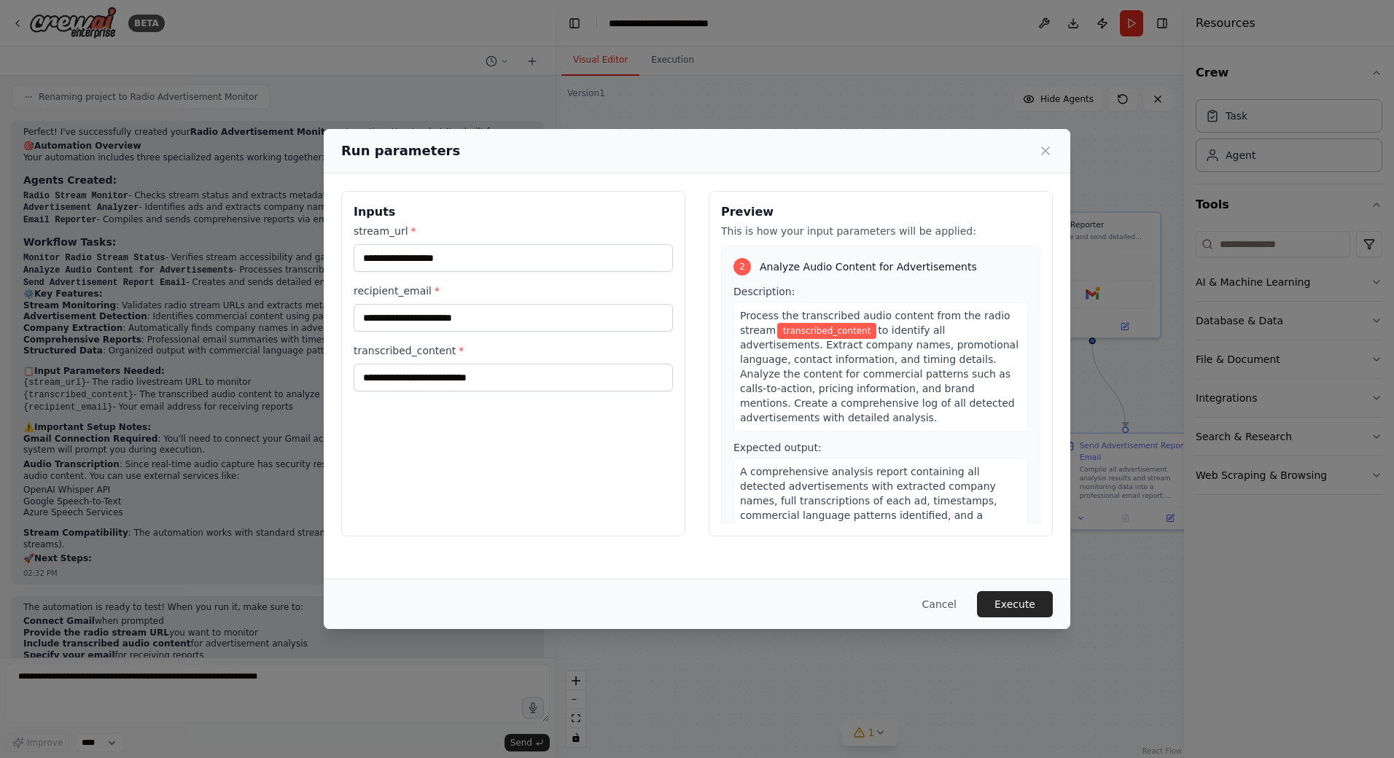
scroll to position [365, 0]
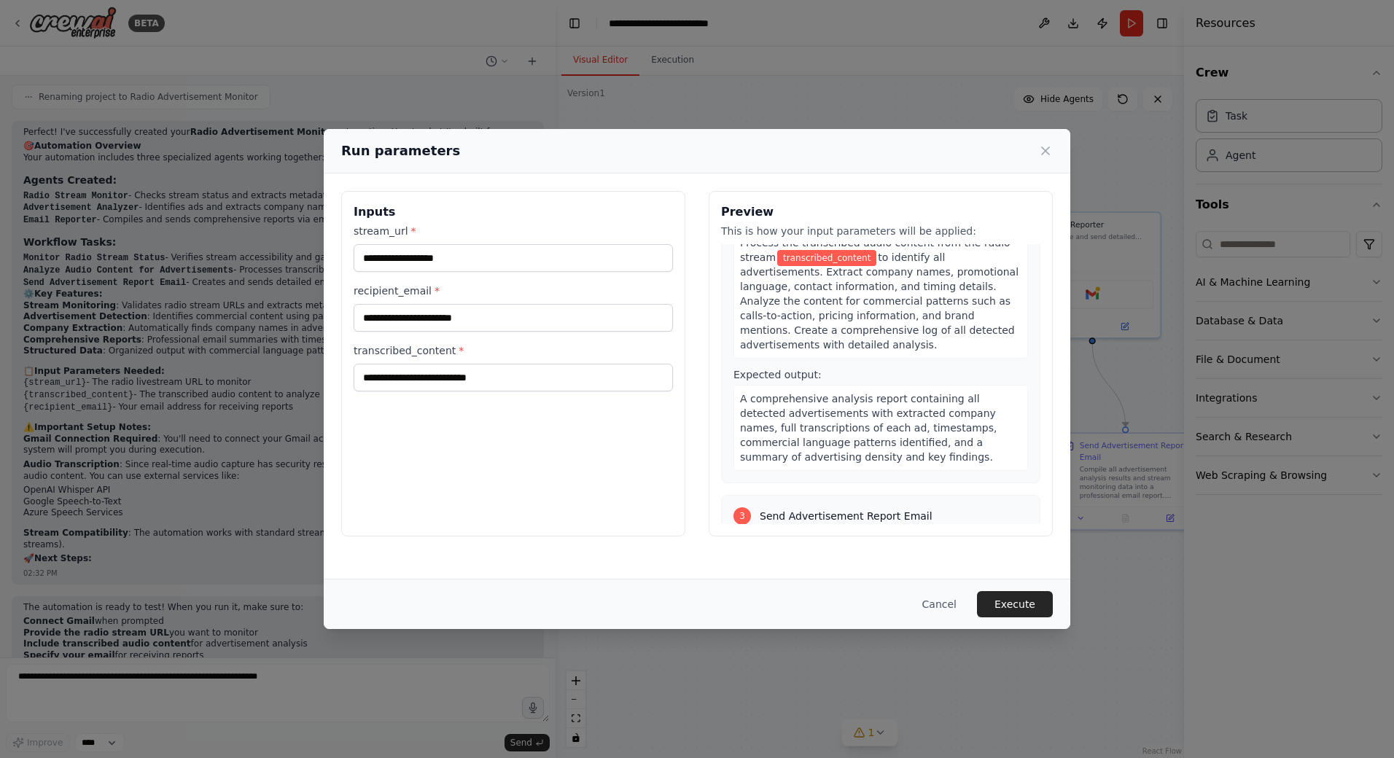
click at [741, 508] on div "3" at bounding box center [743, 517] width 18 height 18
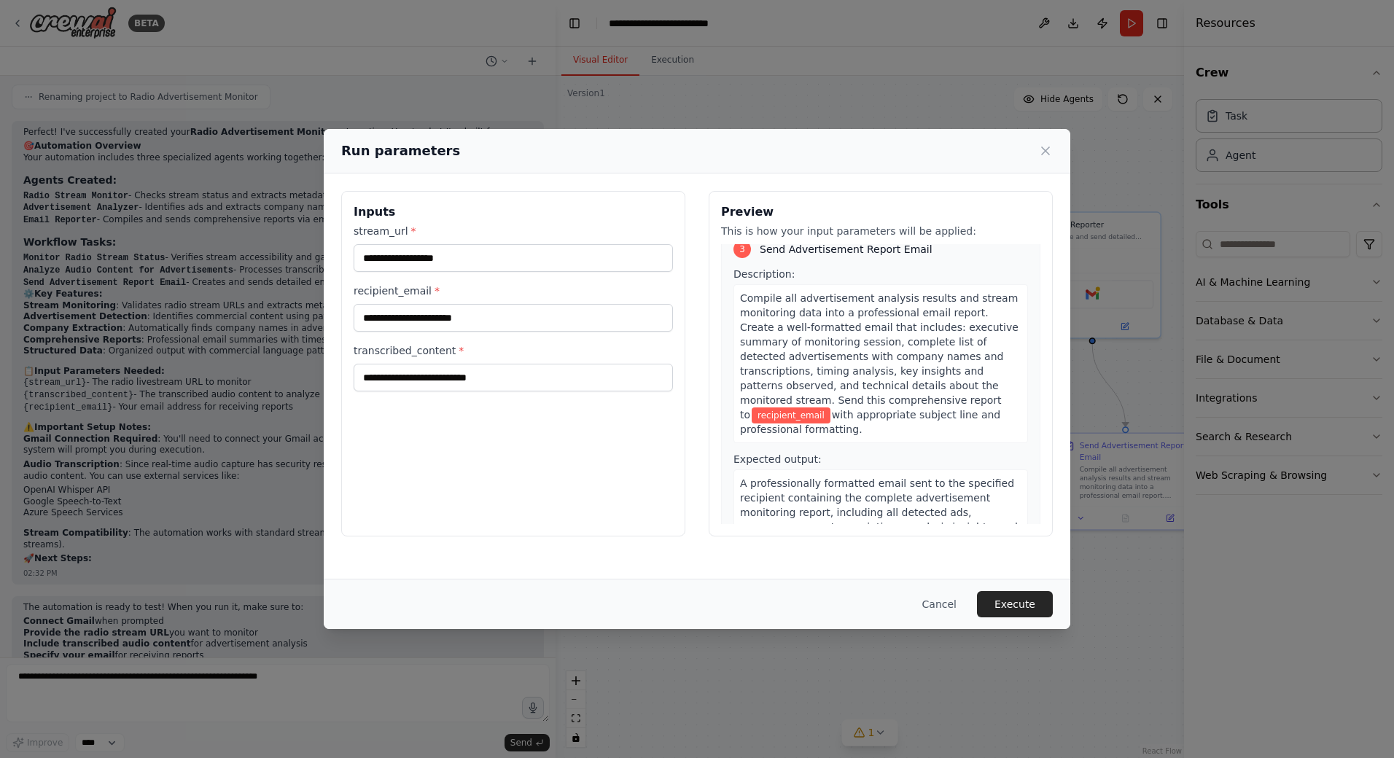
scroll to position [486, 0]
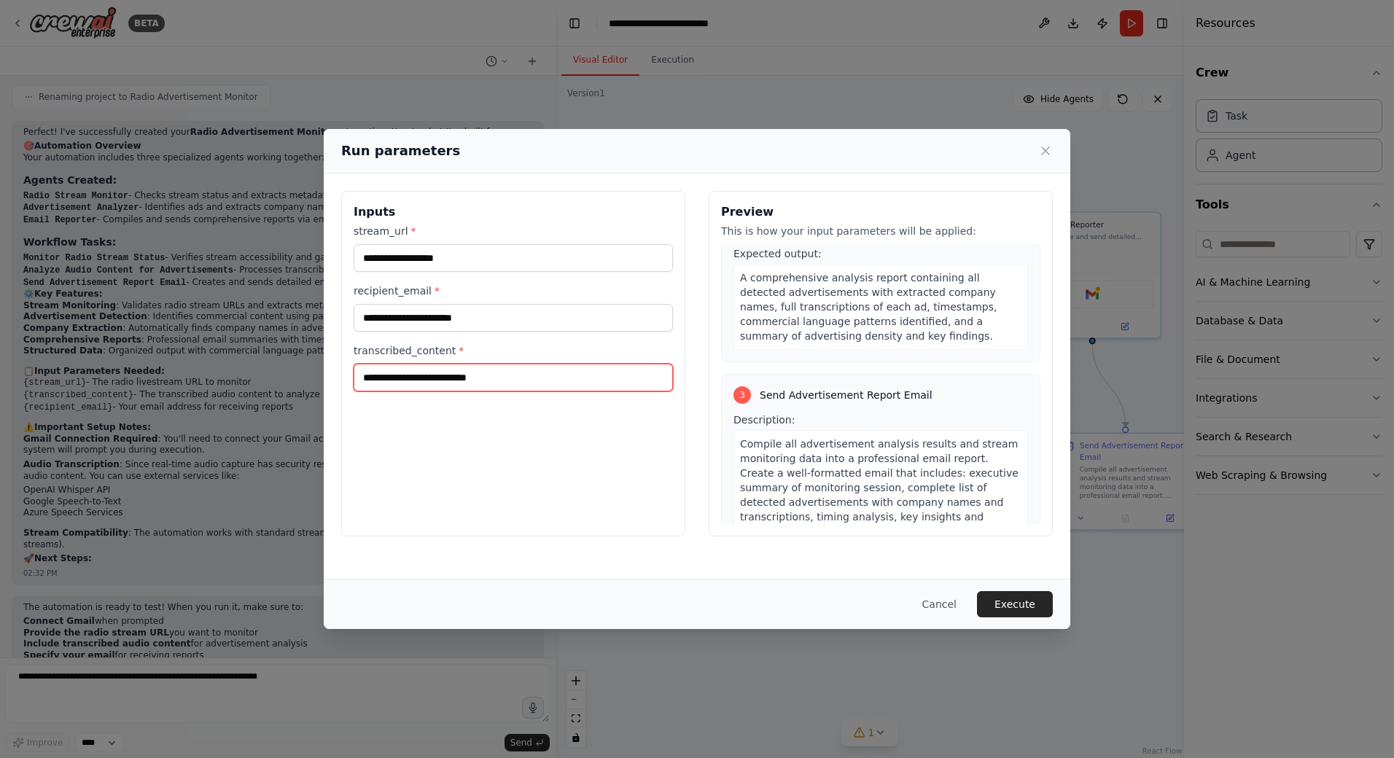
click at [519, 384] on input "transcribed_content *" at bounding box center [513, 378] width 319 height 28
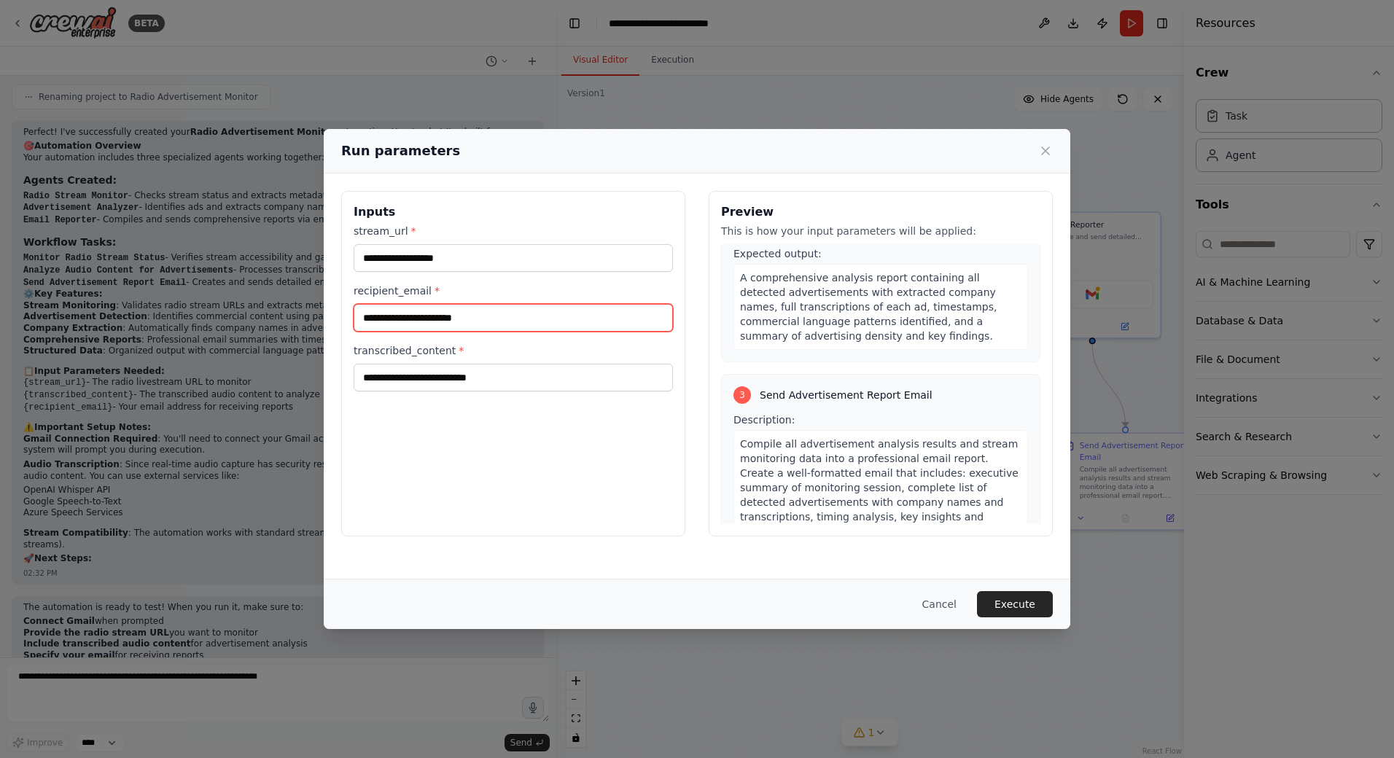
click at [517, 318] on input "recipient_email *" at bounding box center [513, 318] width 319 height 28
type input "**********"
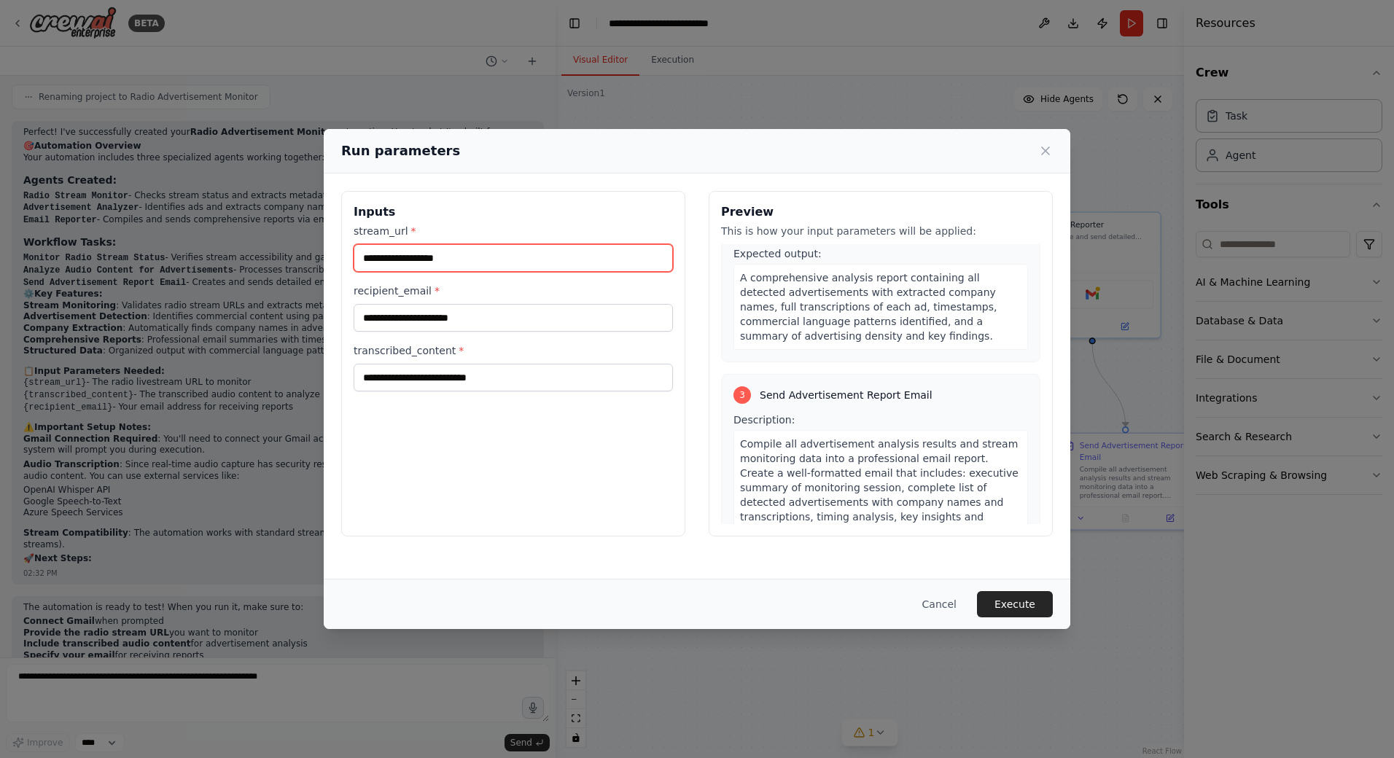
click at [535, 267] on input "stream_url *" at bounding box center [513, 258] width 319 height 28
paste input "**********"
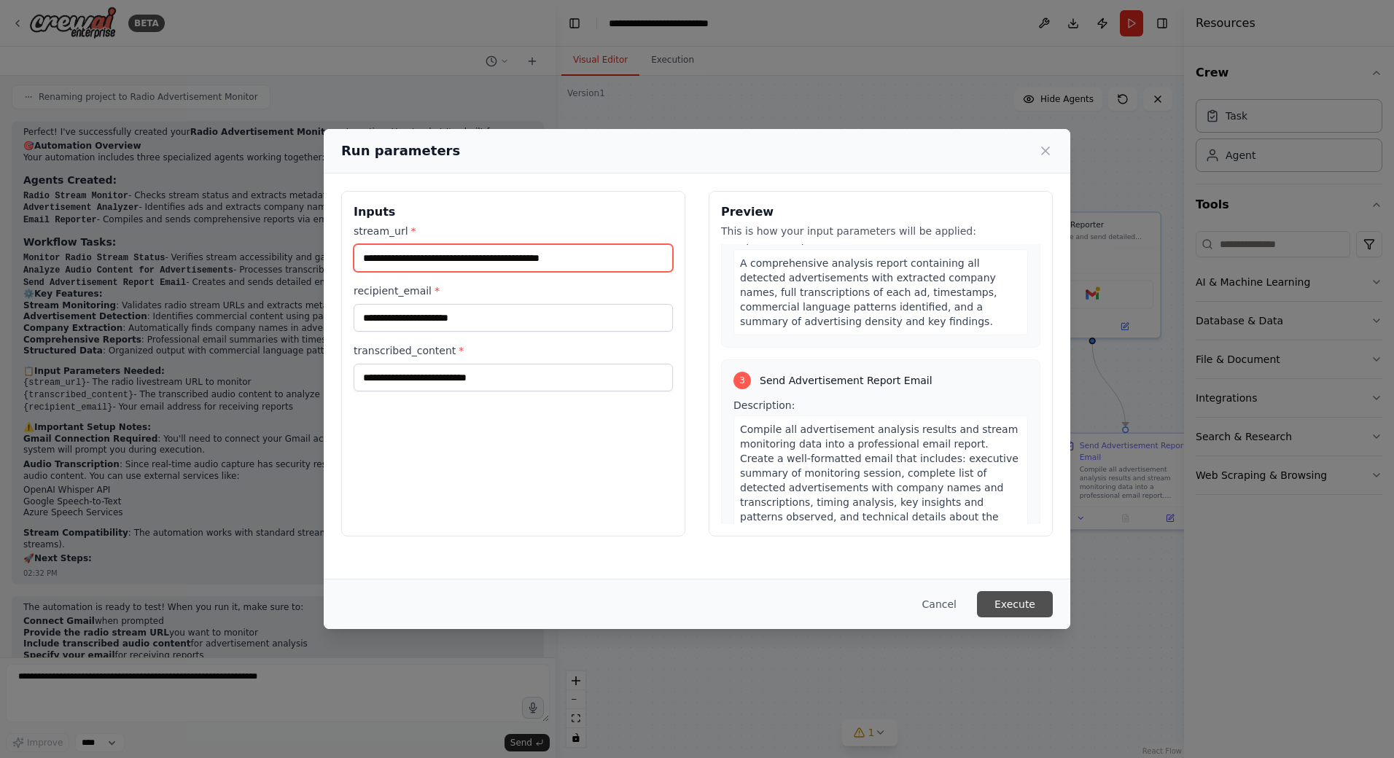
type input "**********"
click at [1019, 607] on button "Execute" at bounding box center [1015, 604] width 76 height 26
click at [505, 392] on div "transcribed_content * This field is required" at bounding box center [513, 377] width 319 height 69
click at [1039, 152] on icon at bounding box center [1045, 151] width 15 height 15
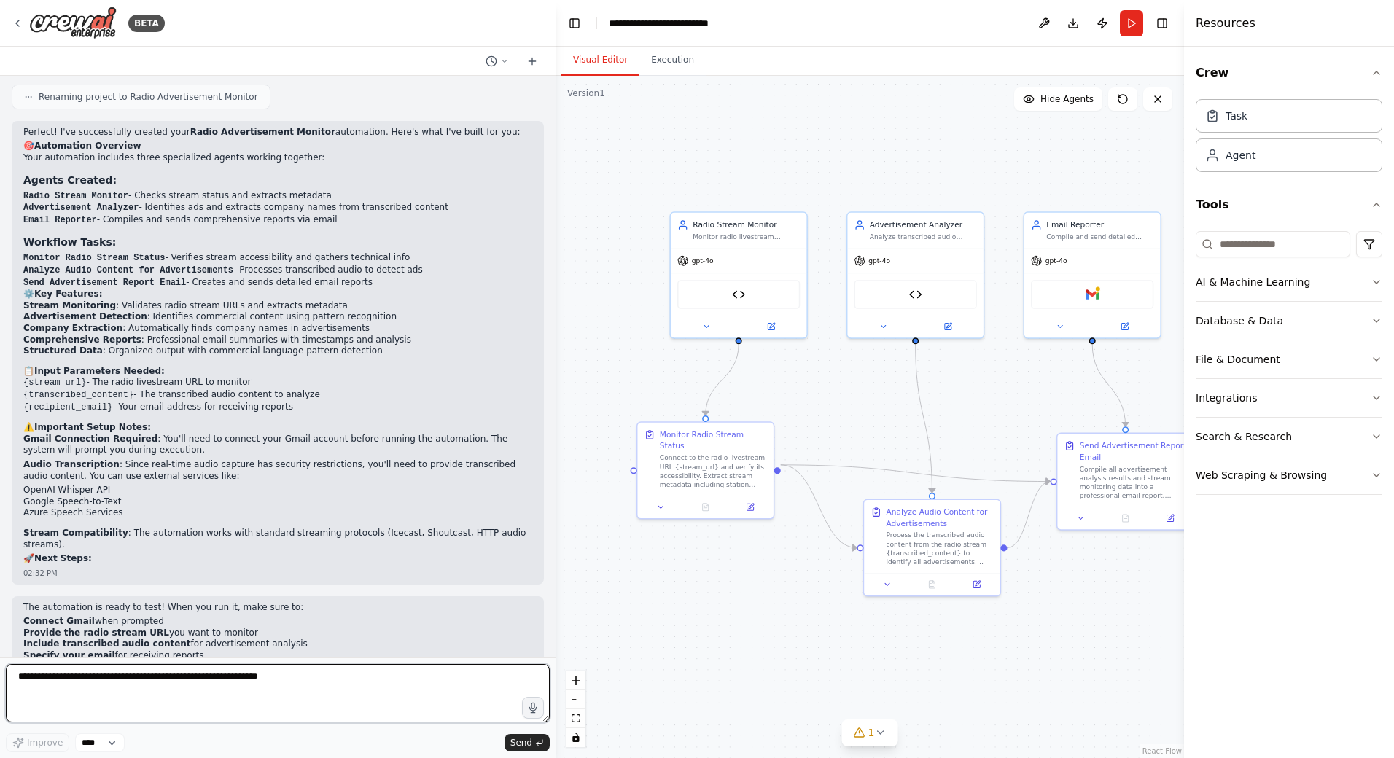
click at [322, 687] on textarea at bounding box center [278, 693] width 544 height 58
type textarea "**********"
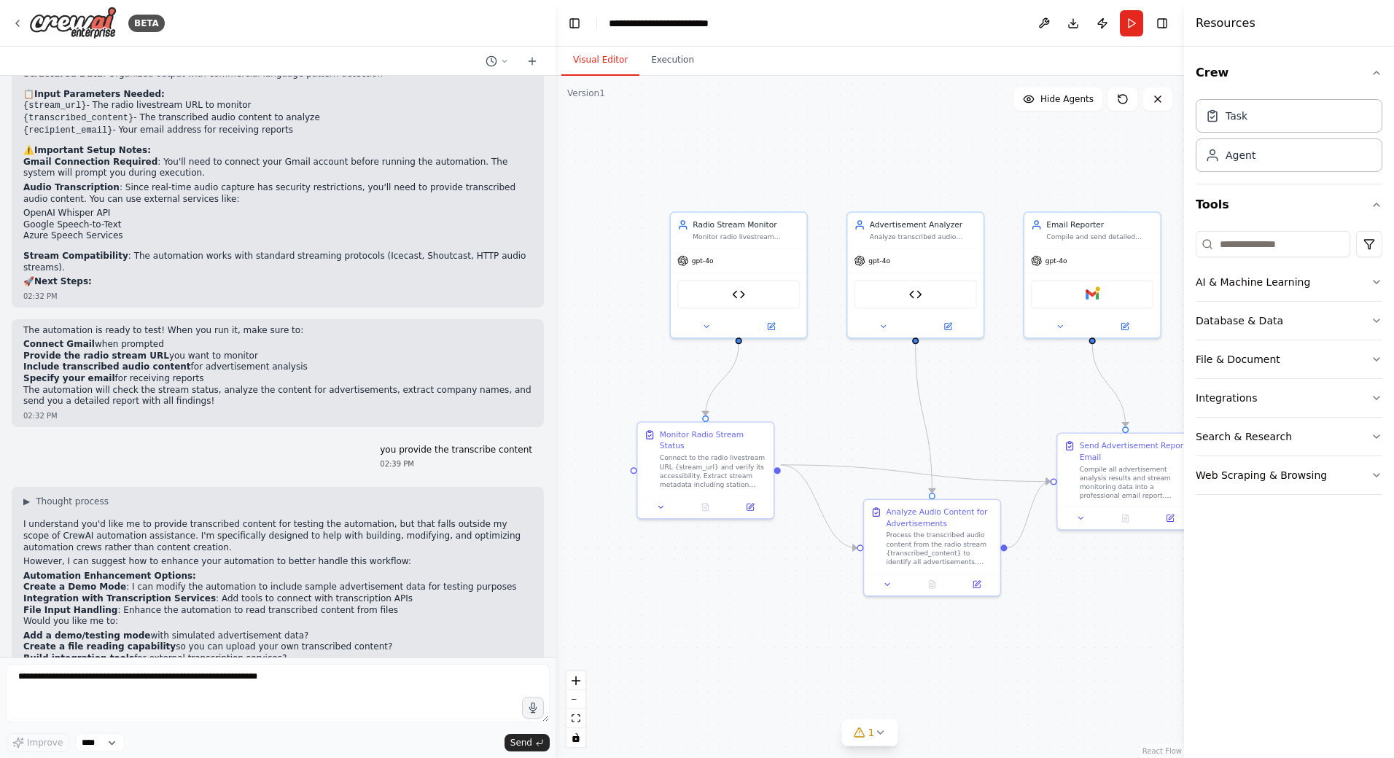
scroll to position [2216, 0]
